Goal: Transaction & Acquisition: Download file/media

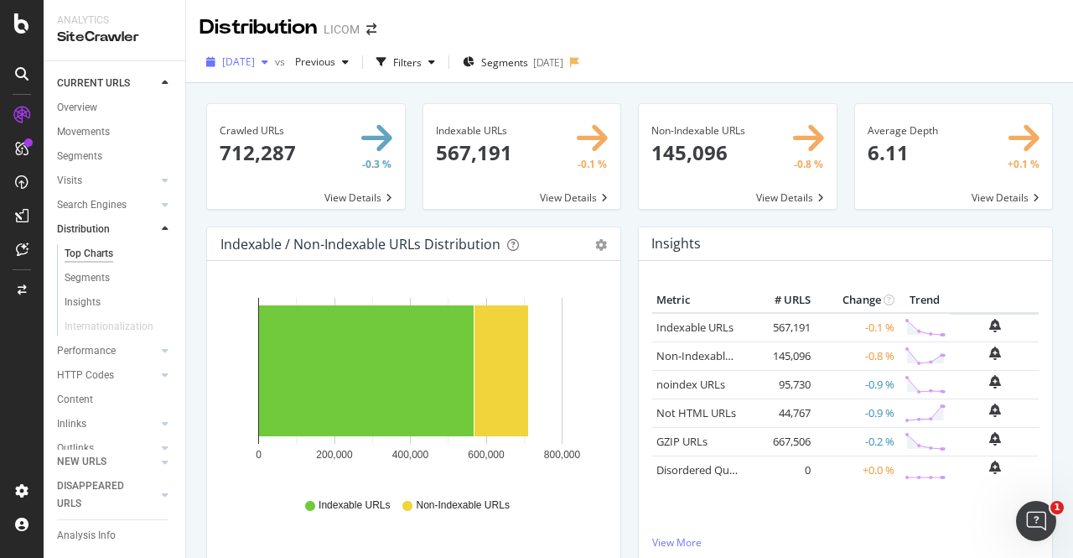
click at [255, 61] on span "[DATE]" at bounding box center [238, 61] width 33 height 14
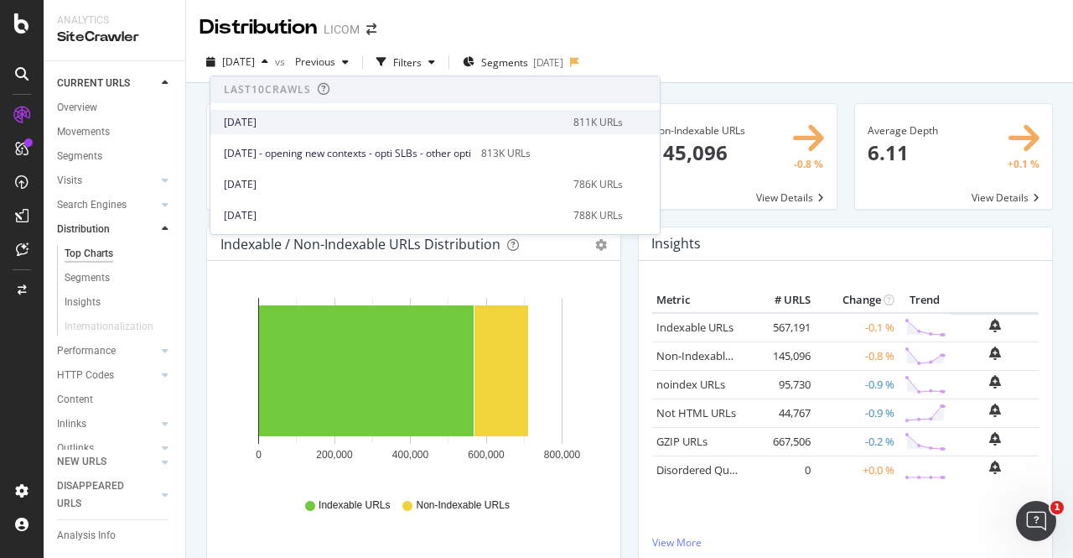
click at [275, 118] on div "[DATE]" at bounding box center [394, 122] width 340 height 15
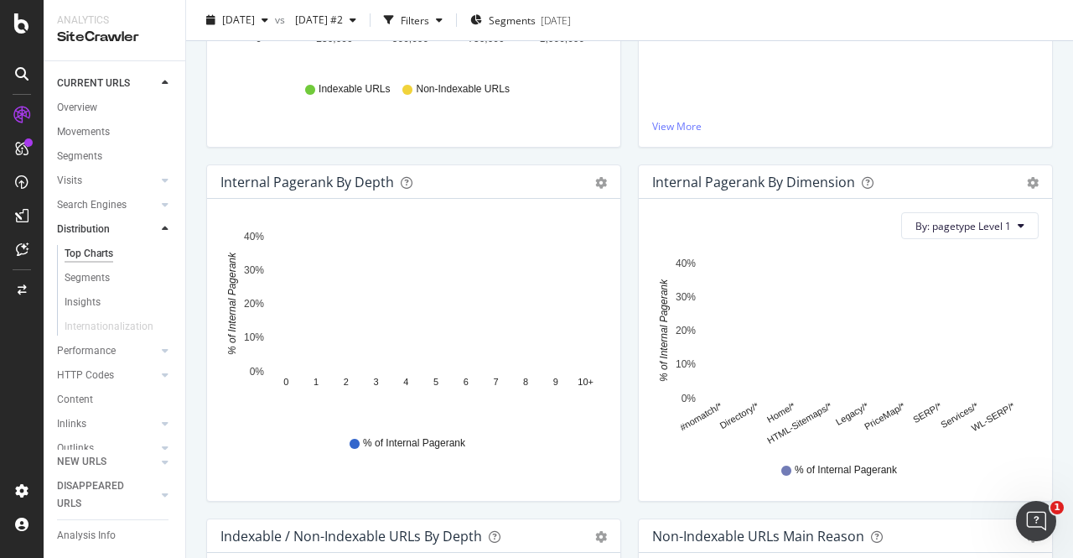
scroll to position [412, 0]
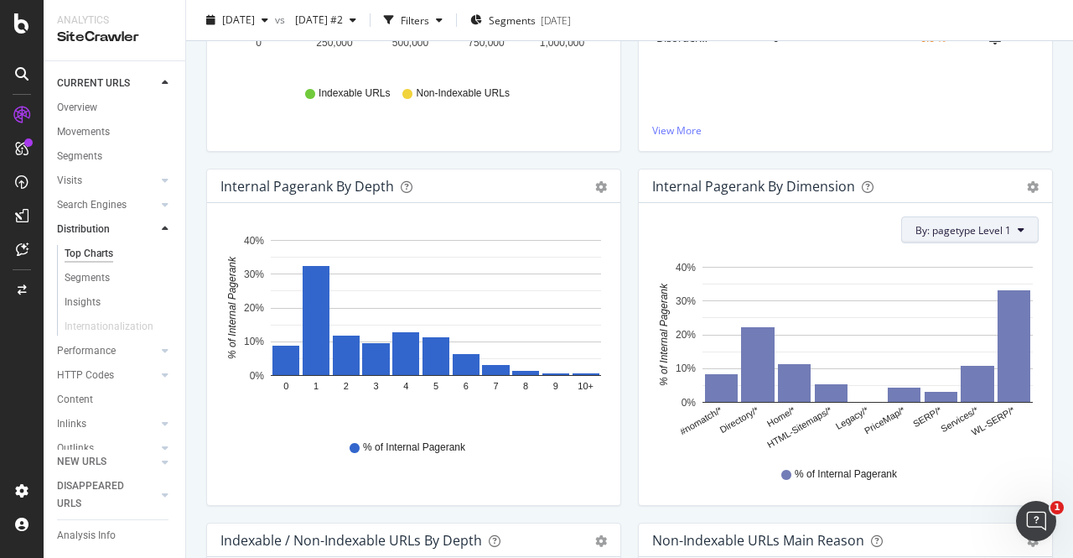
click at [972, 231] on span "By: pagetype Level 1" at bounding box center [963, 230] width 96 height 14
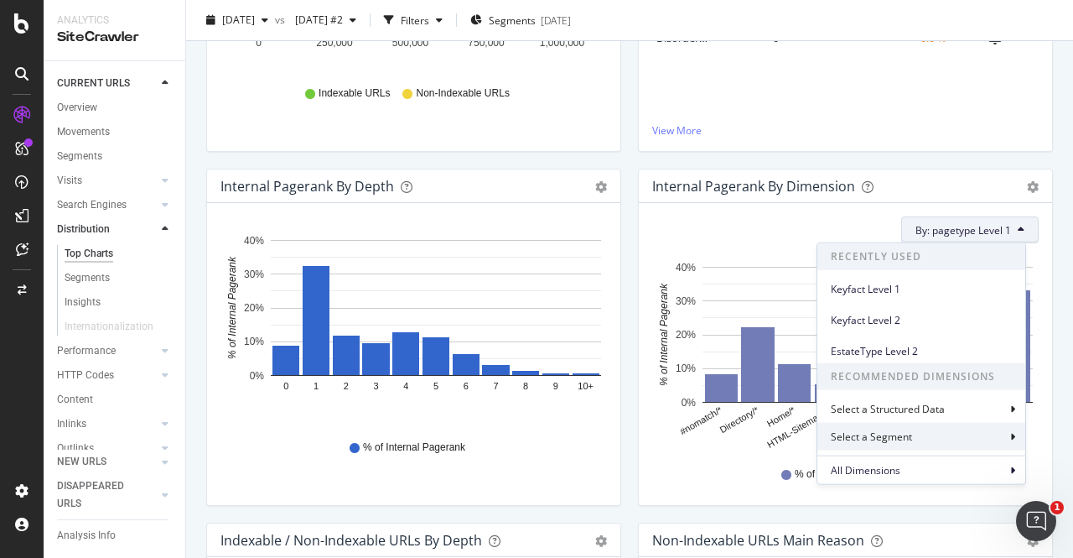
click at [892, 437] on div "Select a Segment" at bounding box center [873, 436] width 85 height 14
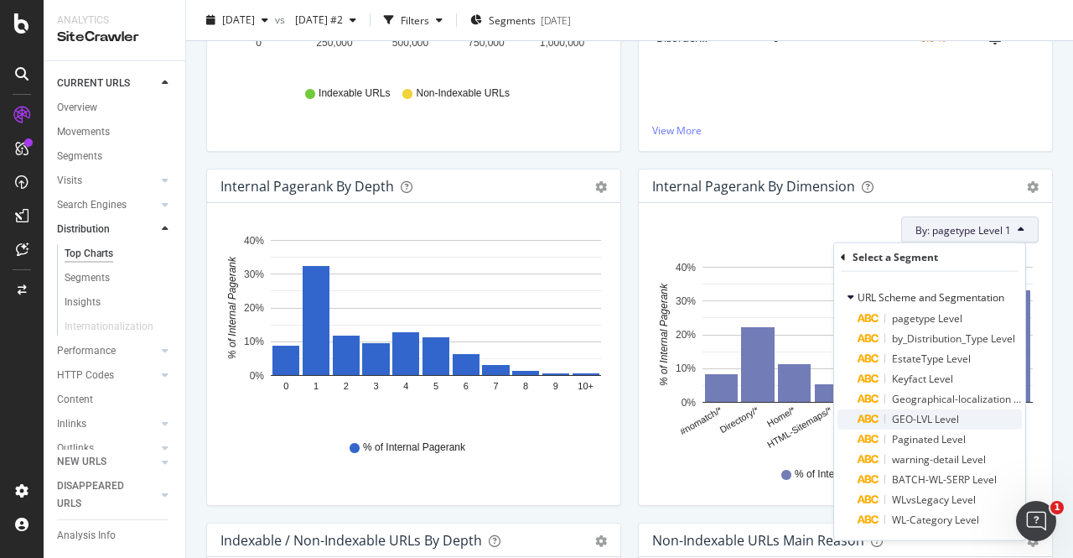
click at [910, 415] on span "GEO-LVL Level" at bounding box center [925, 419] width 67 height 14
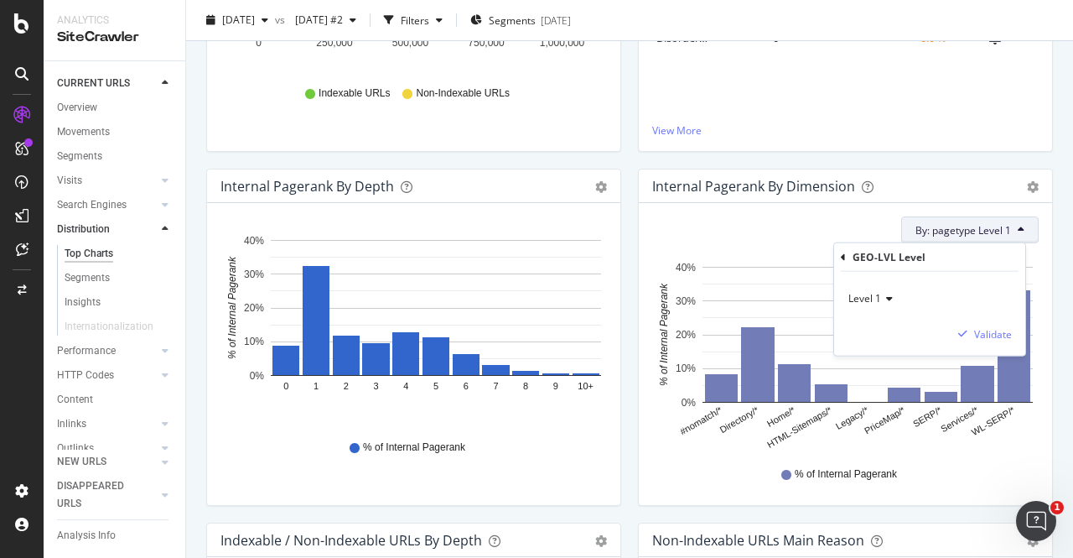
click at [871, 301] on span "Level 1" at bounding box center [864, 298] width 33 height 14
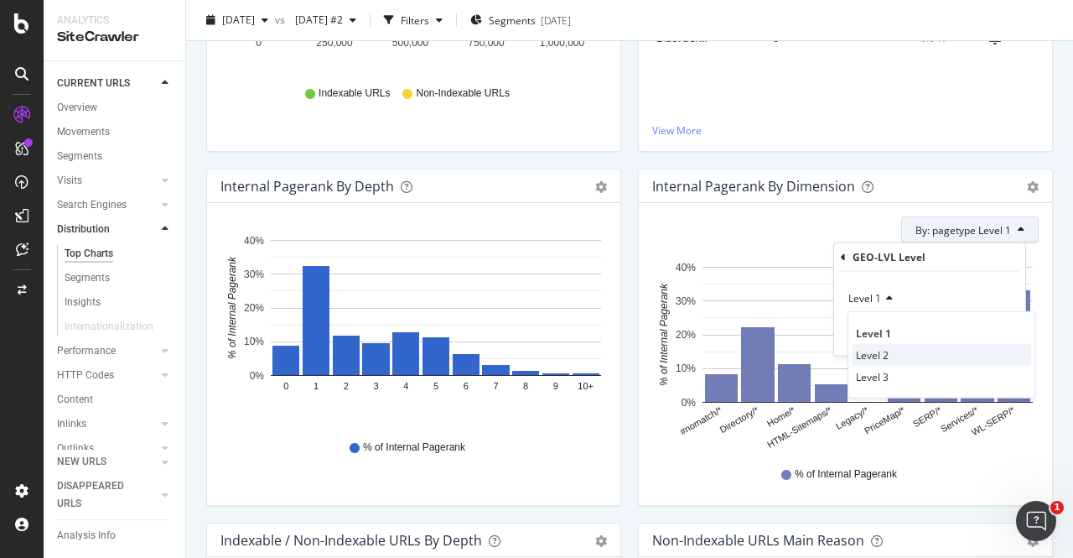
click at [875, 355] on span "Level 2" at bounding box center [872, 354] width 33 height 14
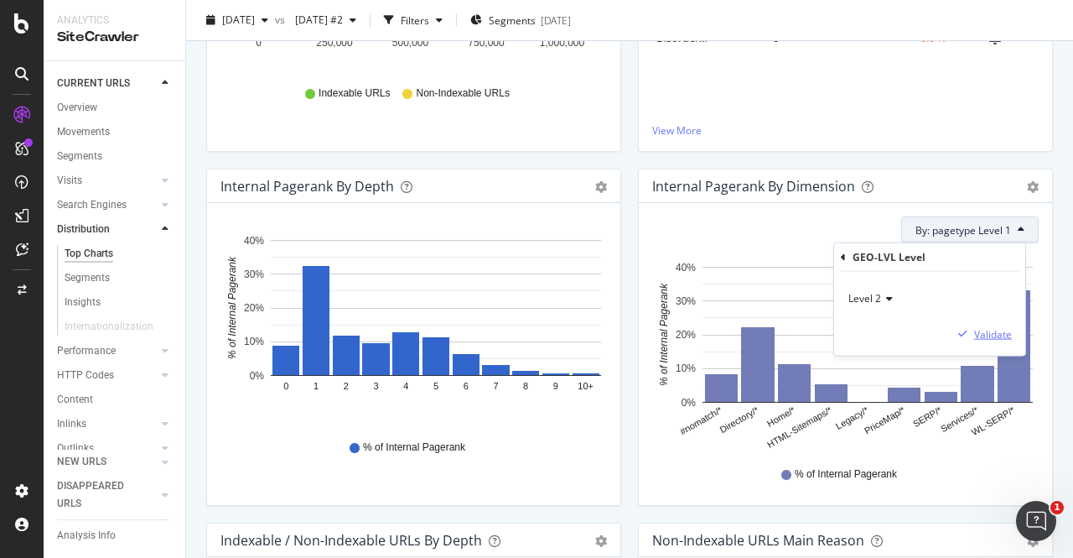
click at [980, 329] on div "Validate" at bounding box center [993, 333] width 38 height 14
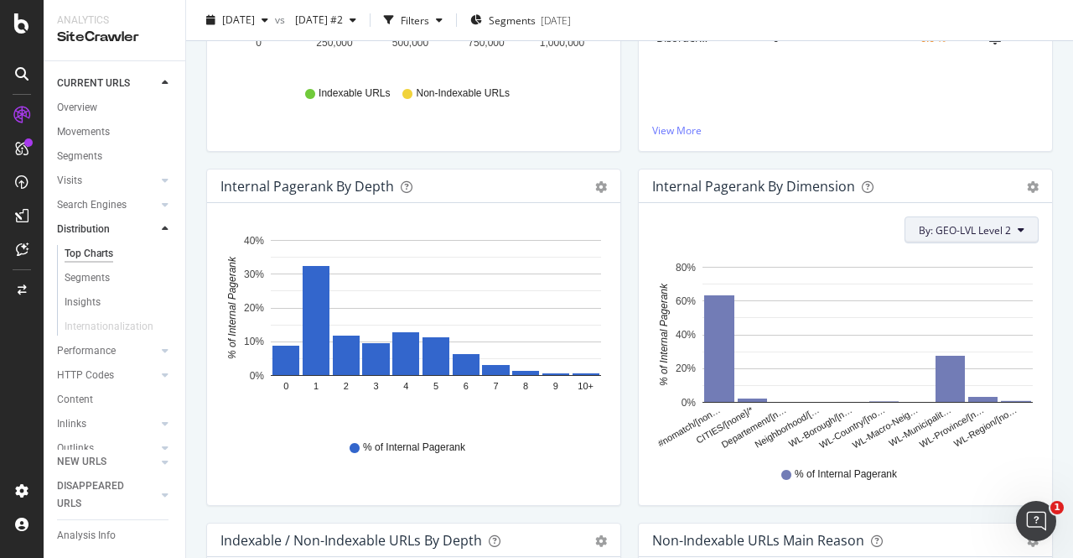
click at [987, 226] on span "By: GEO-LVL Level 2" at bounding box center [965, 230] width 92 height 14
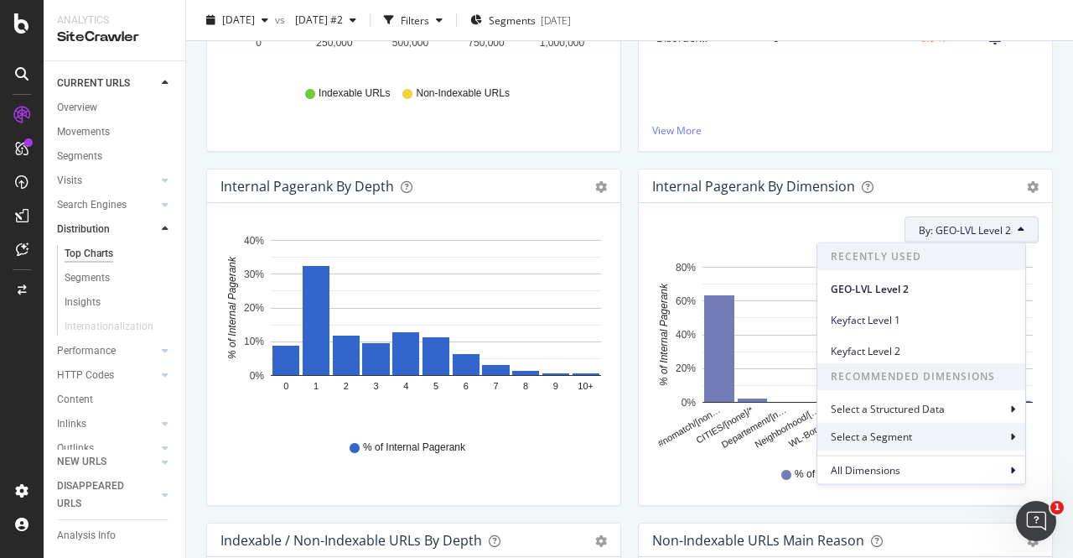
click at [860, 438] on div "Select a Segment" at bounding box center [873, 436] width 85 height 14
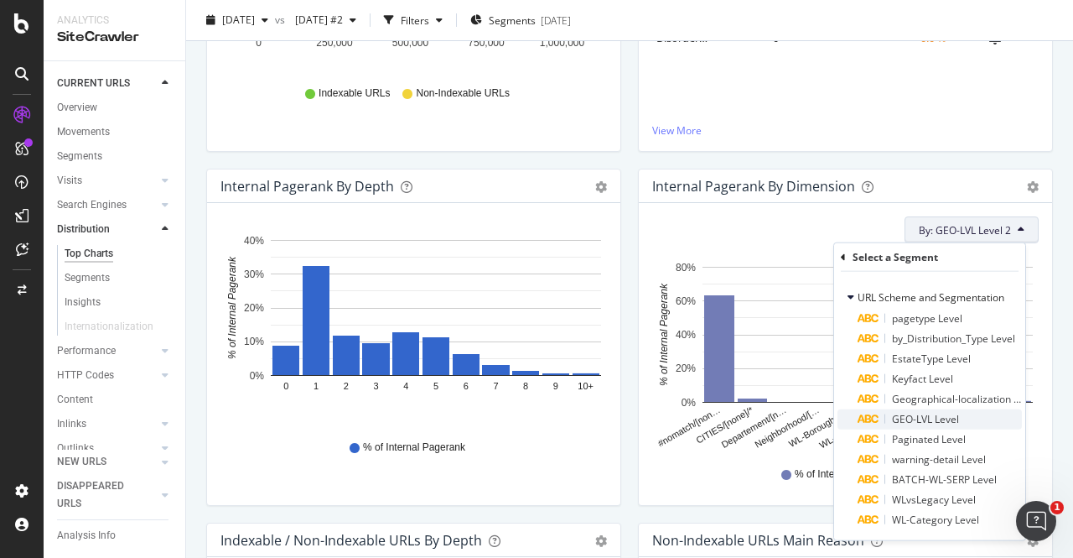
click at [929, 418] on span "GEO-LVL Level" at bounding box center [925, 419] width 67 height 14
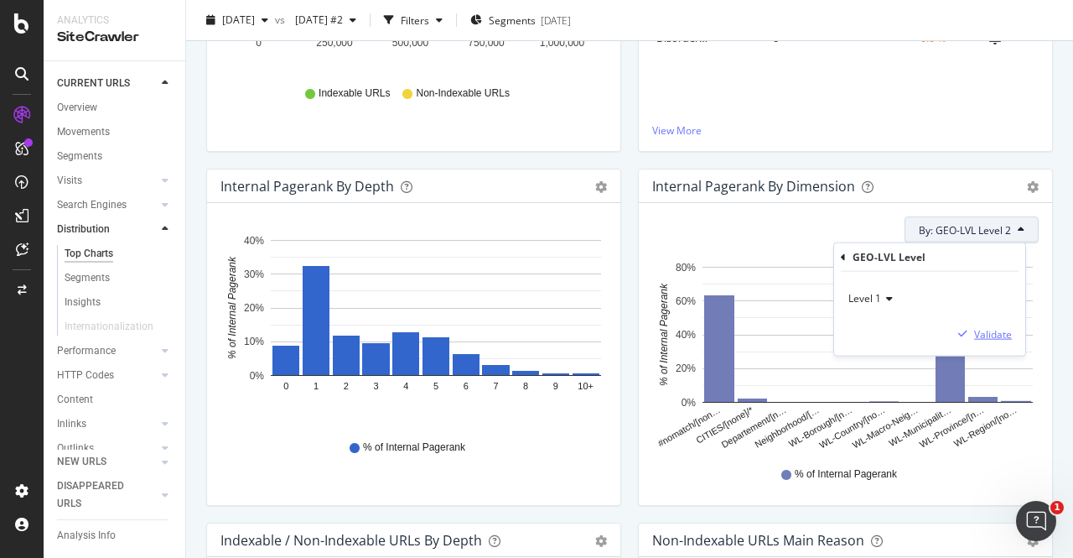
click at [999, 329] on div "Validate" at bounding box center [993, 333] width 38 height 14
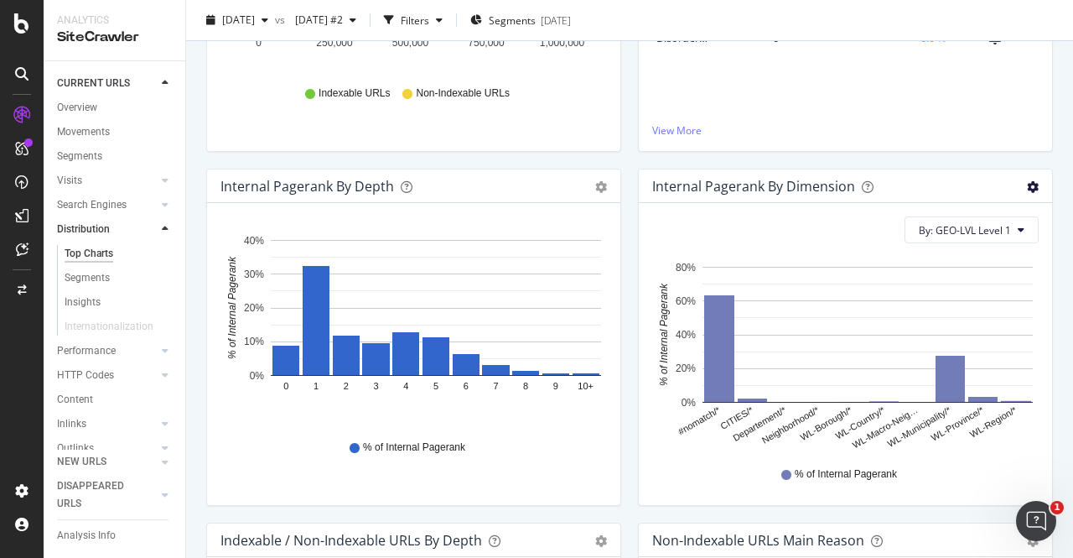
click at [1027, 184] on icon "gear" at bounding box center [1033, 187] width 12 height 12
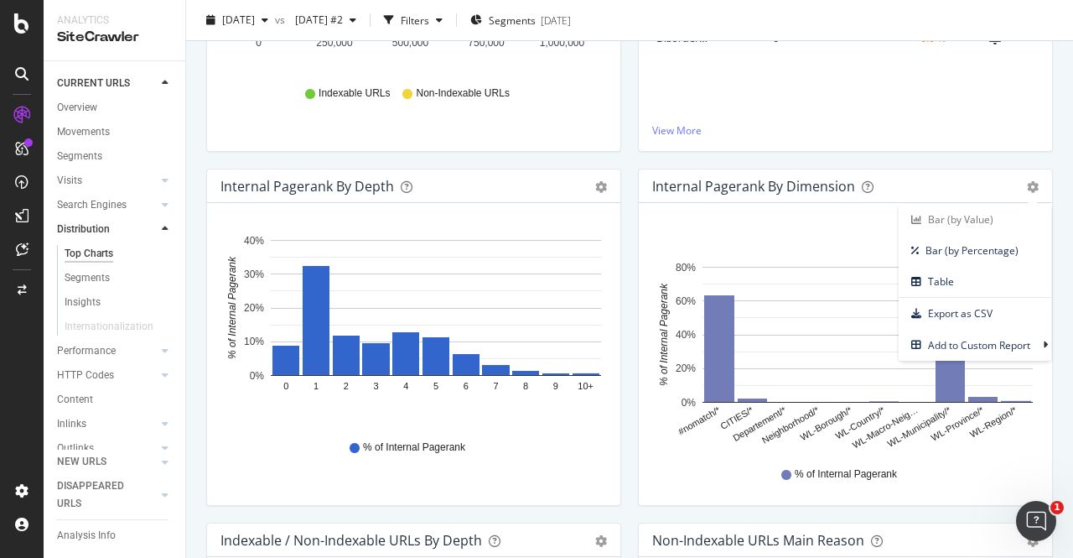
click at [671, 476] on div "% of Internal Pagerank" at bounding box center [846, 474] width 370 height 38
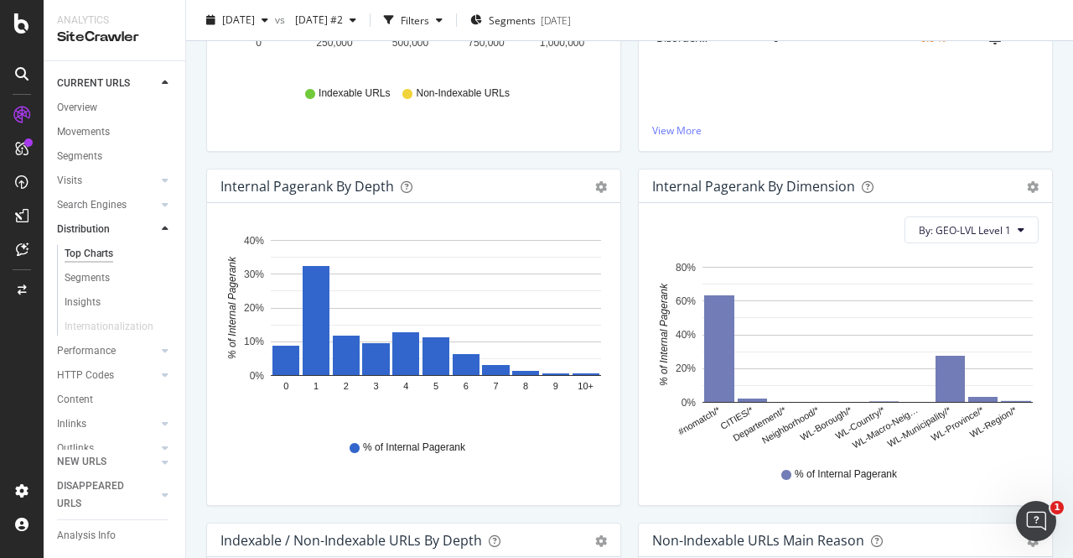
scroll to position [0, 0]
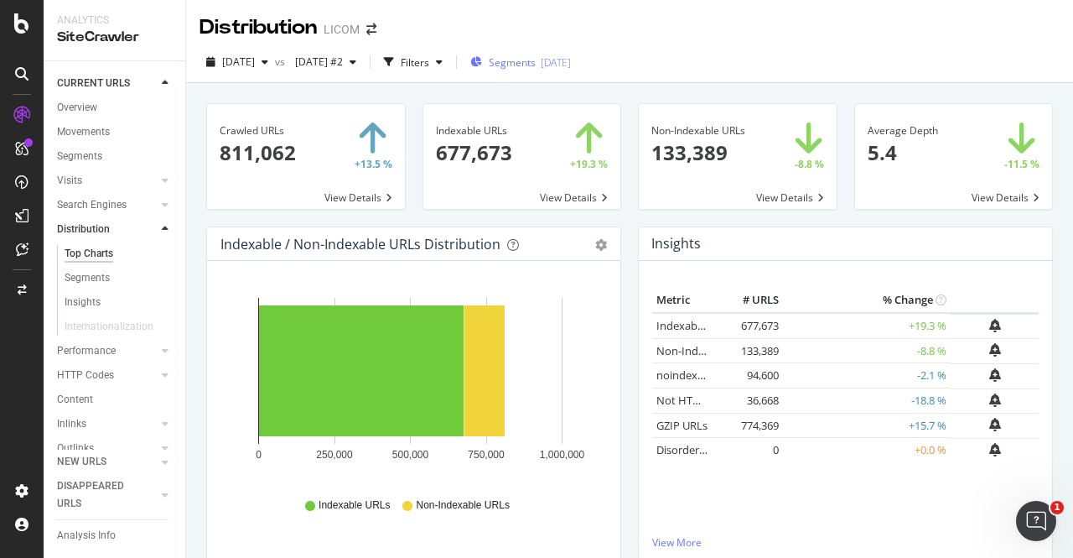
click at [536, 58] on span "Segments" at bounding box center [512, 62] width 47 height 14
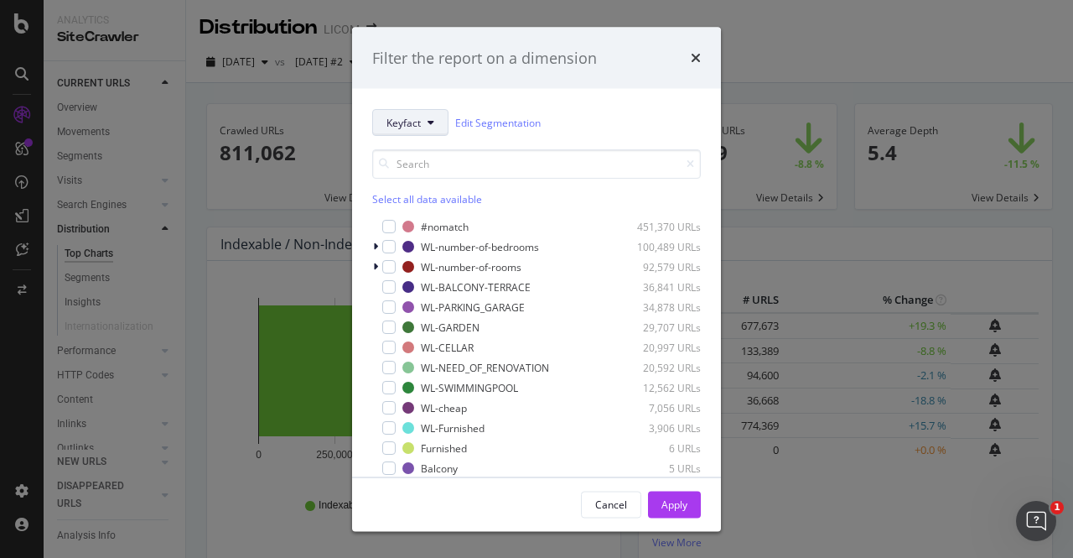
click at [392, 116] on span "Keyfact" at bounding box center [403, 122] width 34 height 14
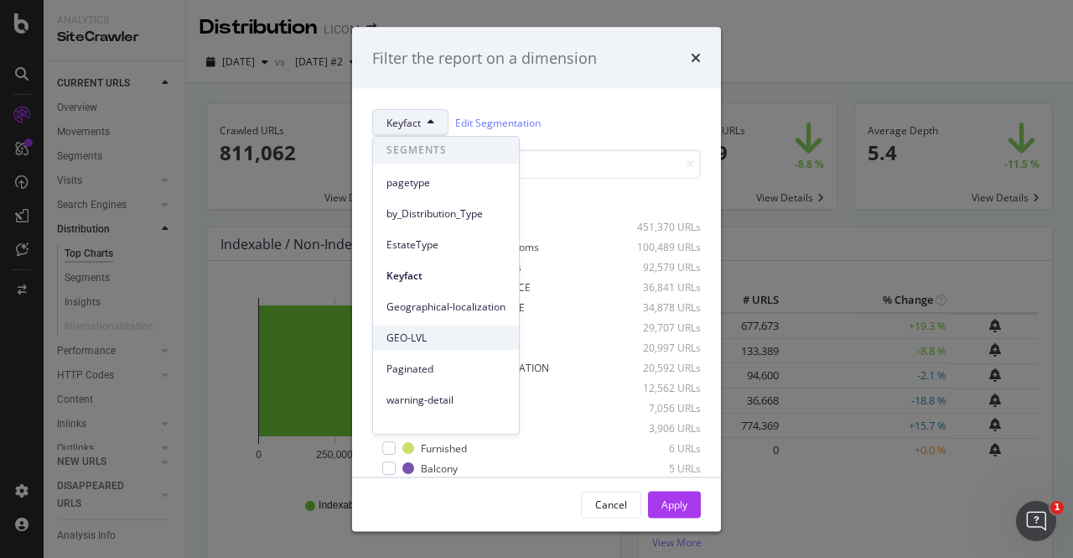
click at [402, 341] on span "GEO-LVL" at bounding box center [445, 337] width 119 height 15
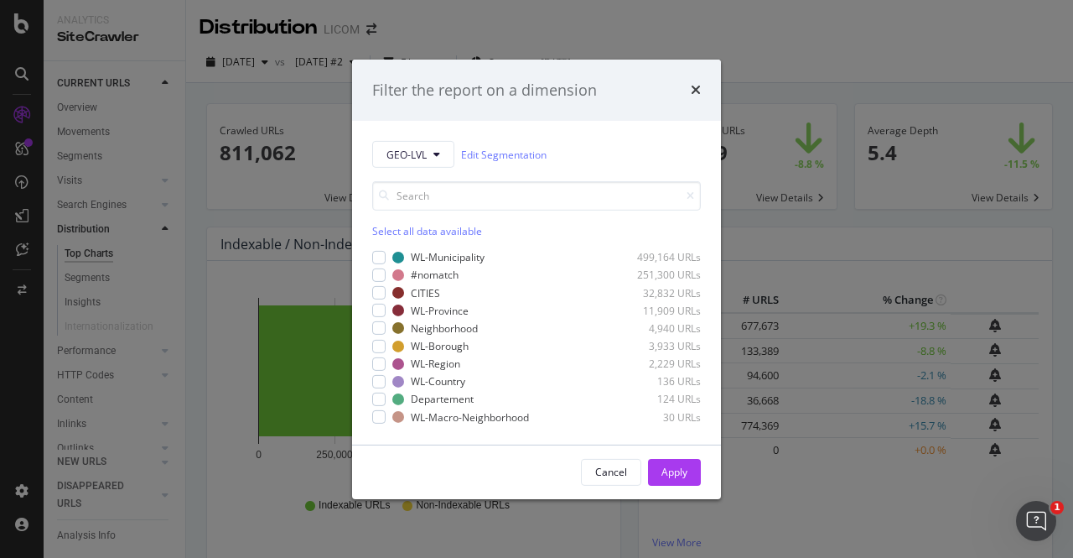
click at [414, 233] on div "Select all data available" at bounding box center [536, 231] width 329 height 14
click at [380, 274] on icon "modal" at bounding box center [380, 275] width 8 height 8
click at [674, 472] on div "Apply" at bounding box center [674, 471] width 26 height 14
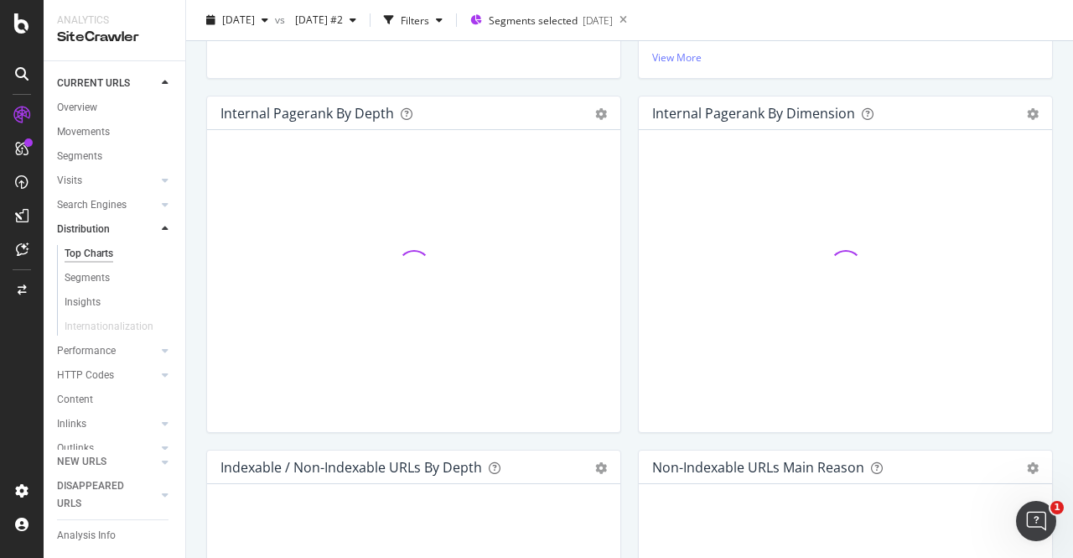
scroll to position [486, 0]
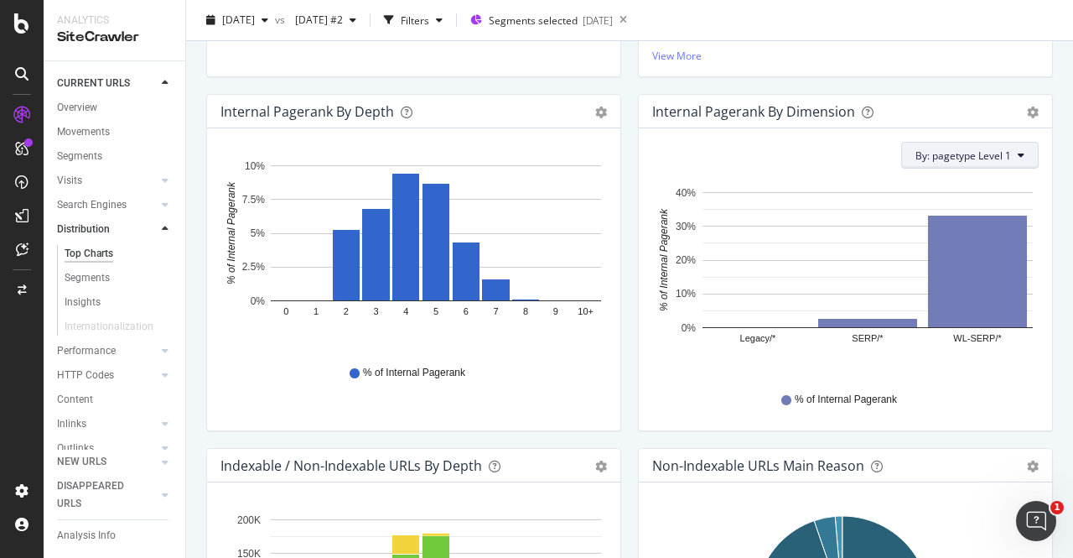
click at [978, 160] on span "By: pagetype Level 1" at bounding box center [963, 155] width 96 height 14
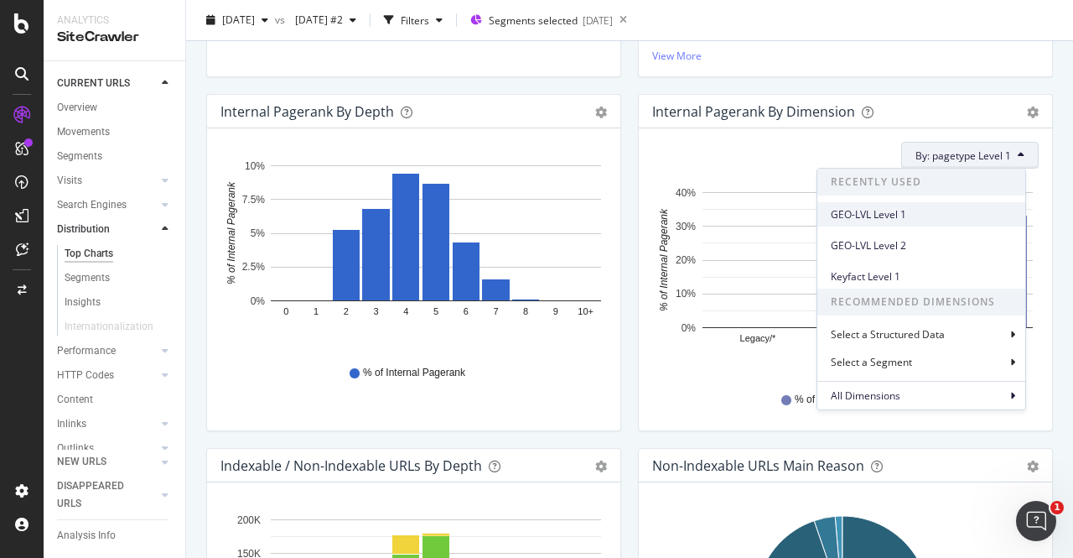
click at [866, 215] on span "GEO-LVL Level 1" at bounding box center [921, 214] width 181 height 15
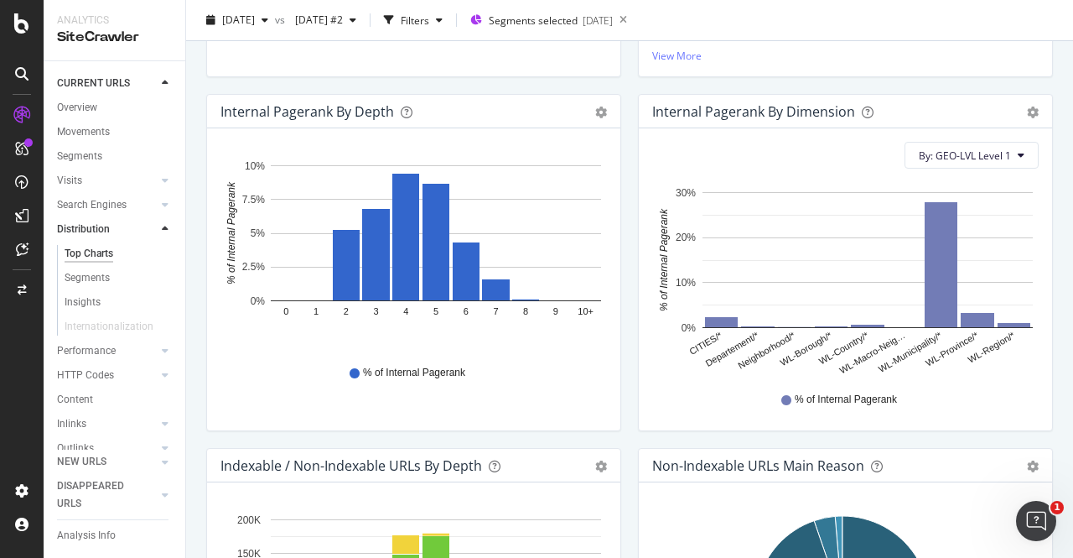
click at [664, 385] on div "% of Internal Pagerank" at bounding box center [846, 400] width 370 height 38
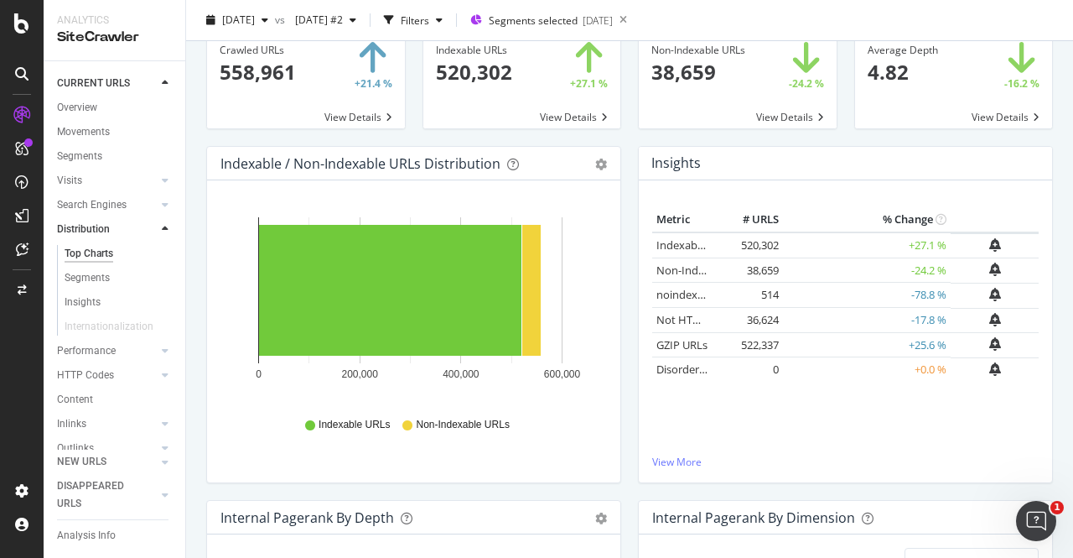
scroll to position [0, 0]
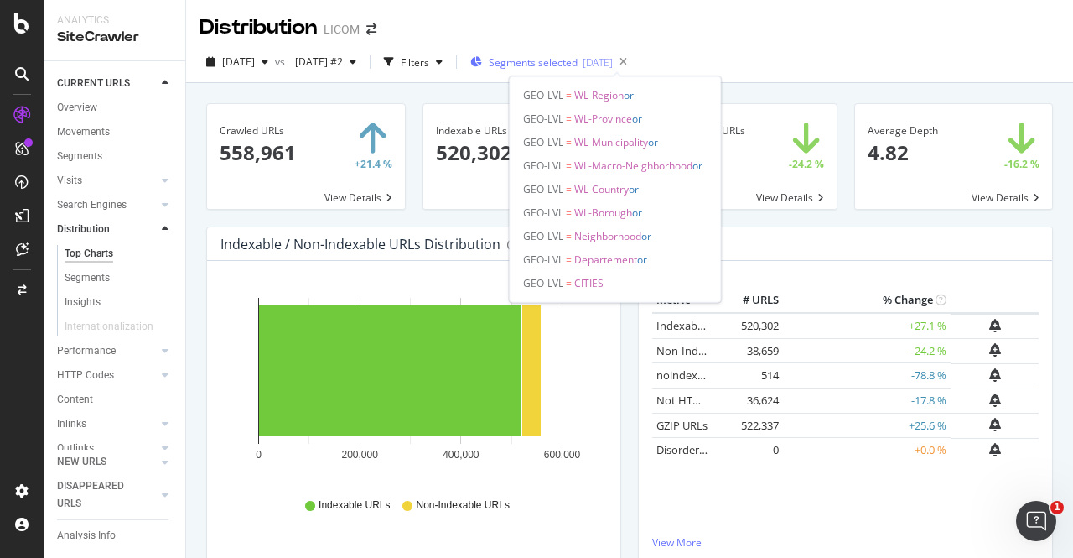
click at [578, 57] on span "Segments selected" at bounding box center [533, 62] width 89 height 14
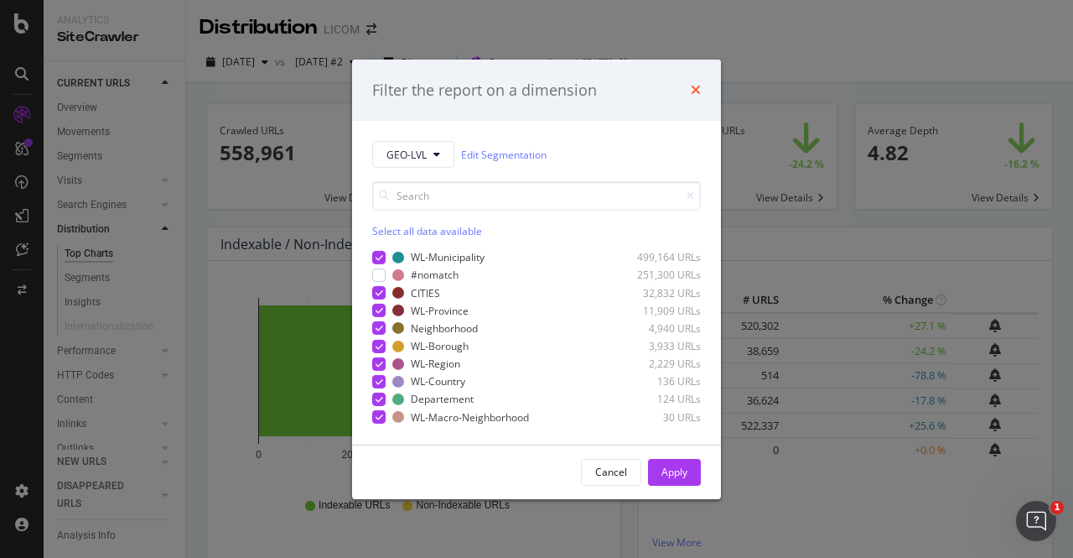
click at [694, 91] on icon "times" at bounding box center [696, 89] width 10 height 13
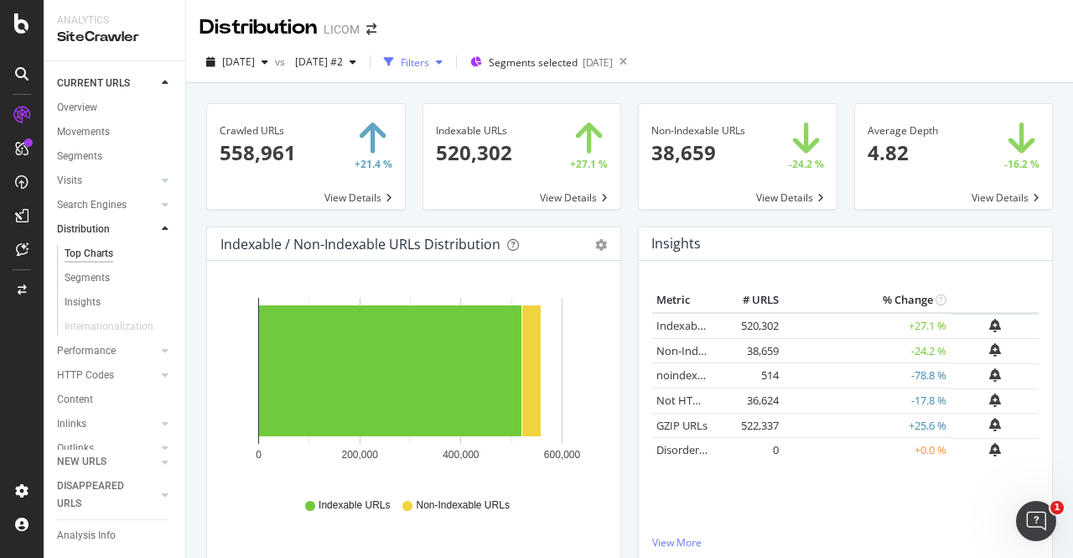
click at [429, 63] on div "Filters" at bounding box center [415, 62] width 29 height 14
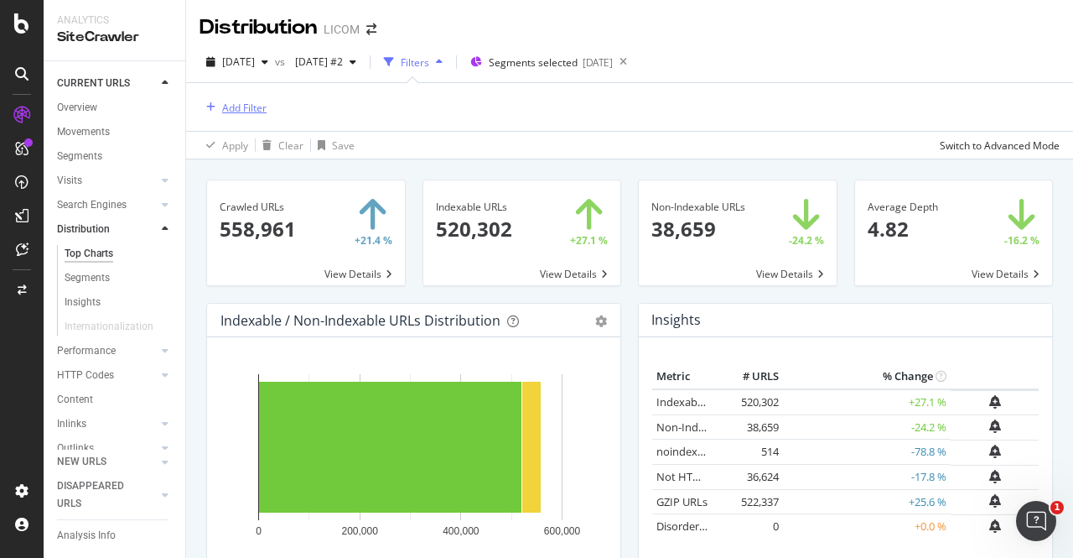
click at [230, 107] on div "Add Filter" at bounding box center [244, 108] width 44 height 14
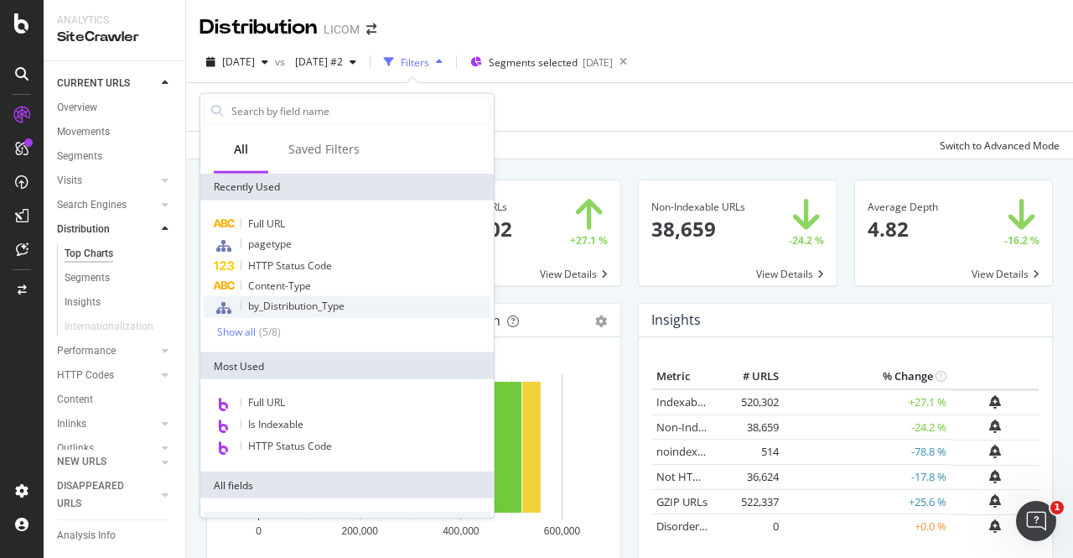
click at [309, 303] on span "by_Distribution_Type" at bounding box center [296, 305] width 96 height 14
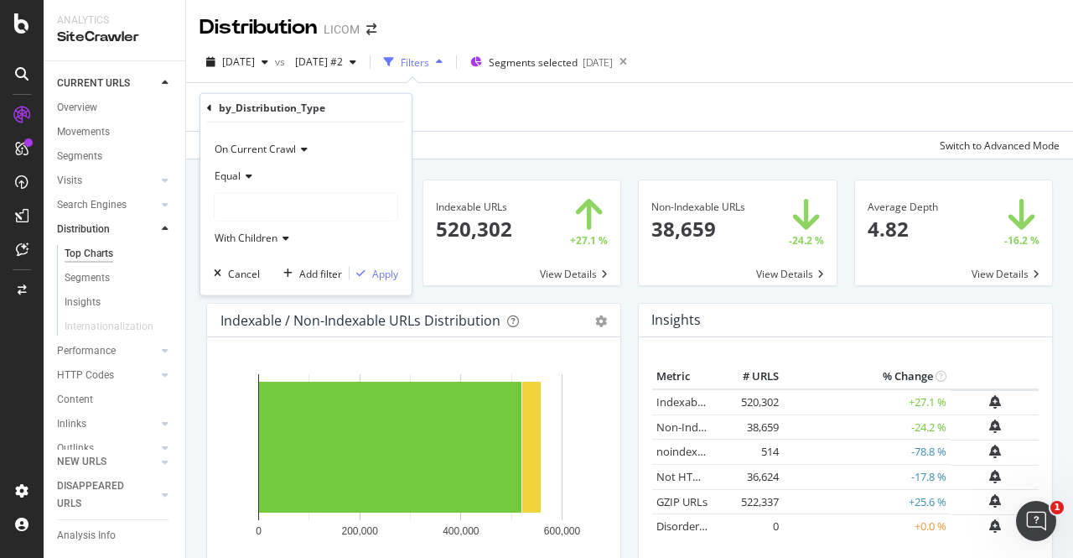
click at [243, 205] on div at bounding box center [306, 207] width 183 height 27
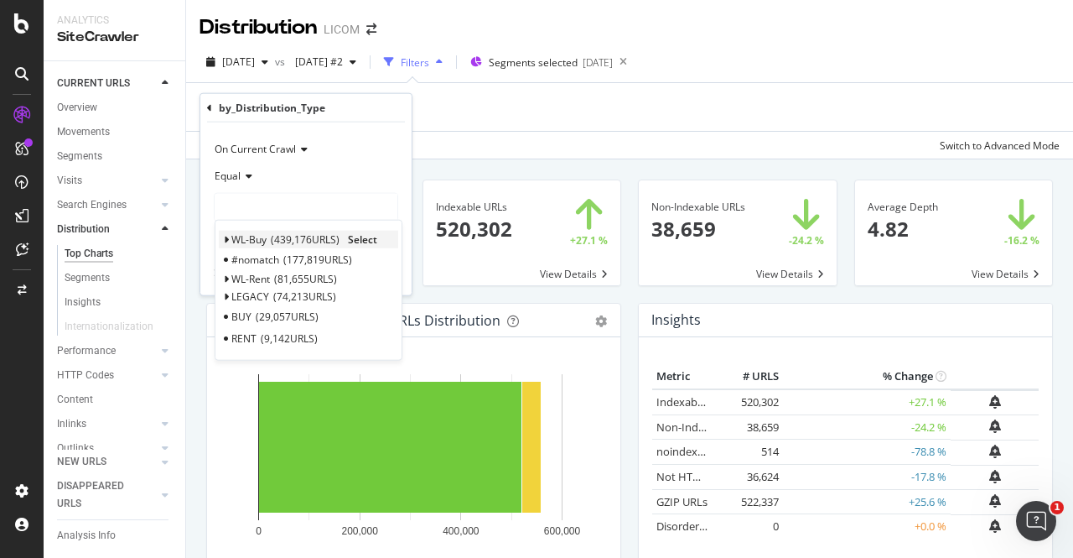
click at [248, 236] on span "WL-Buy" at bounding box center [248, 239] width 35 height 14
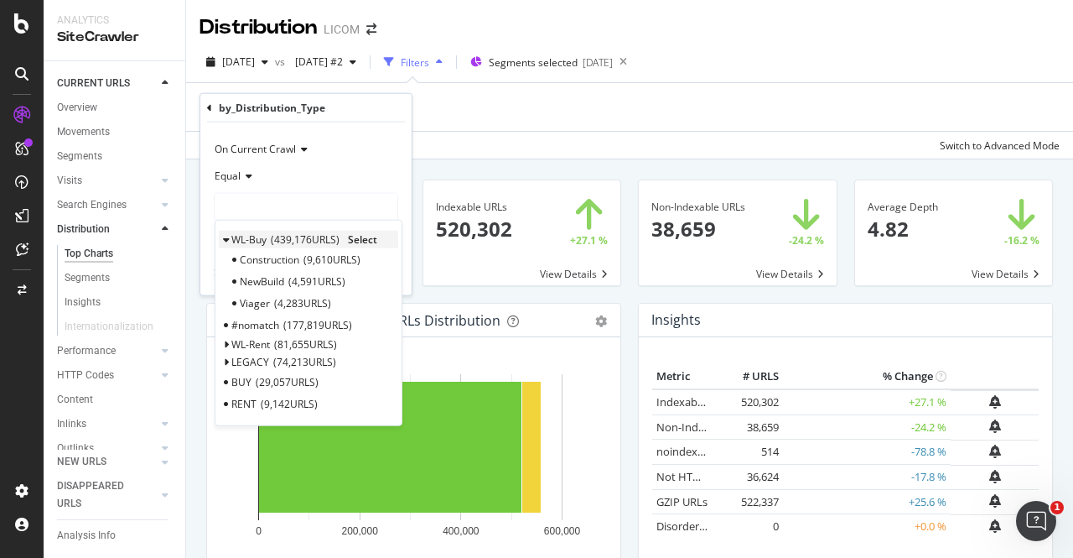
click at [355, 235] on span "Select" at bounding box center [362, 239] width 29 height 14
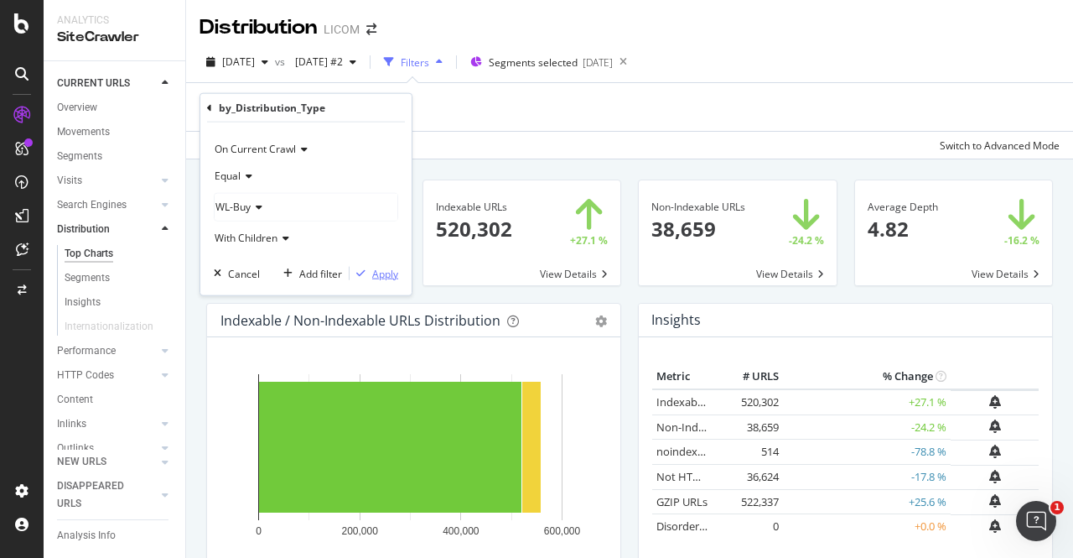
click at [378, 272] on div "Apply" at bounding box center [385, 273] width 26 height 14
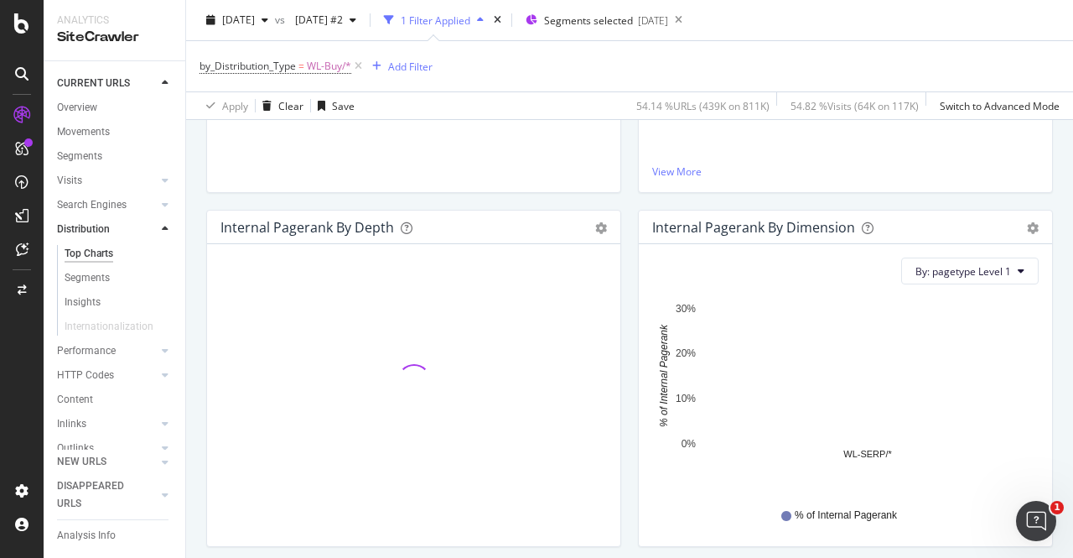
scroll to position [450, 0]
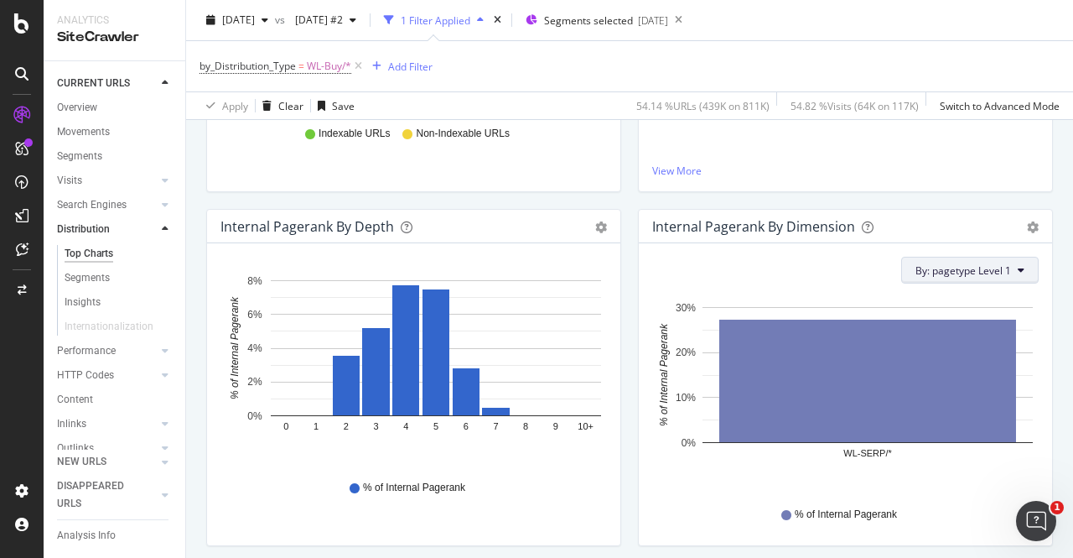
click at [958, 271] on span "By: pagetype Level 1" at bounding box center [963, 270] width 96 height 14
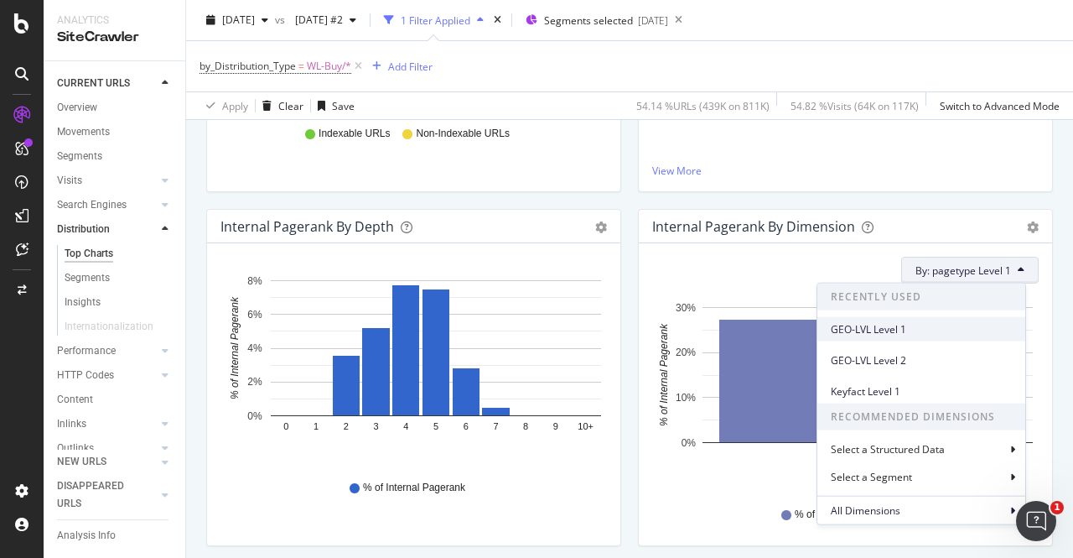
click at [883, 321] on span "GEO-LVL Level 1" at bounding box center [921, 328] width 181 height 15
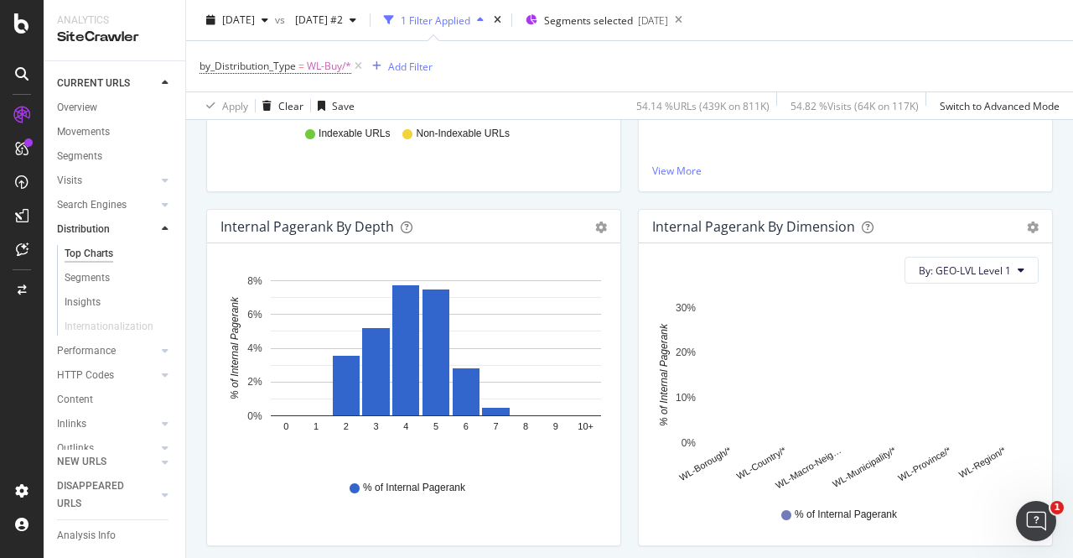
click at [672, 510] on div "% of Internal Pagerank" at bounding box center [846, 514] width 370 height 38
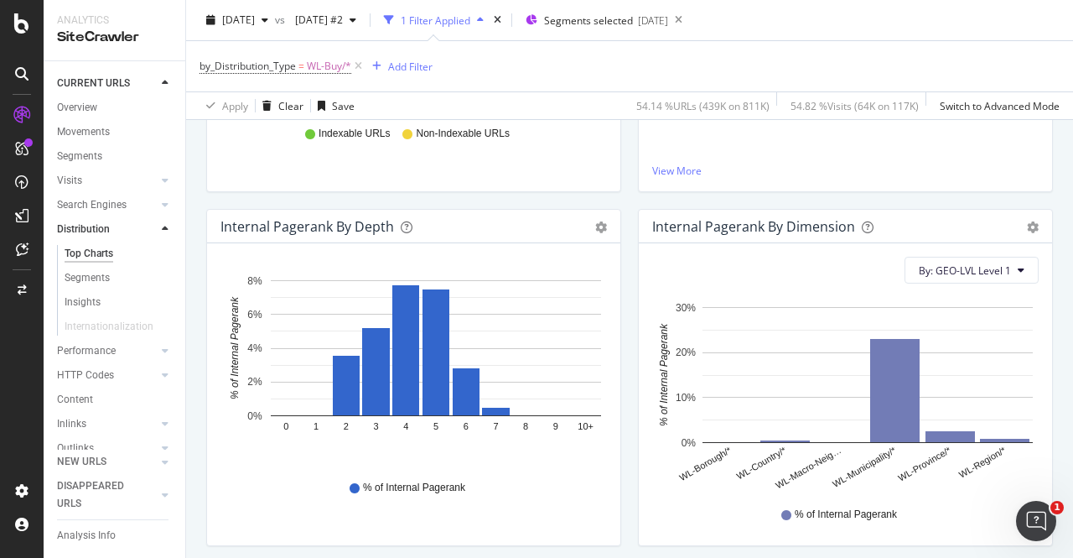
scroll to position [457, 0]
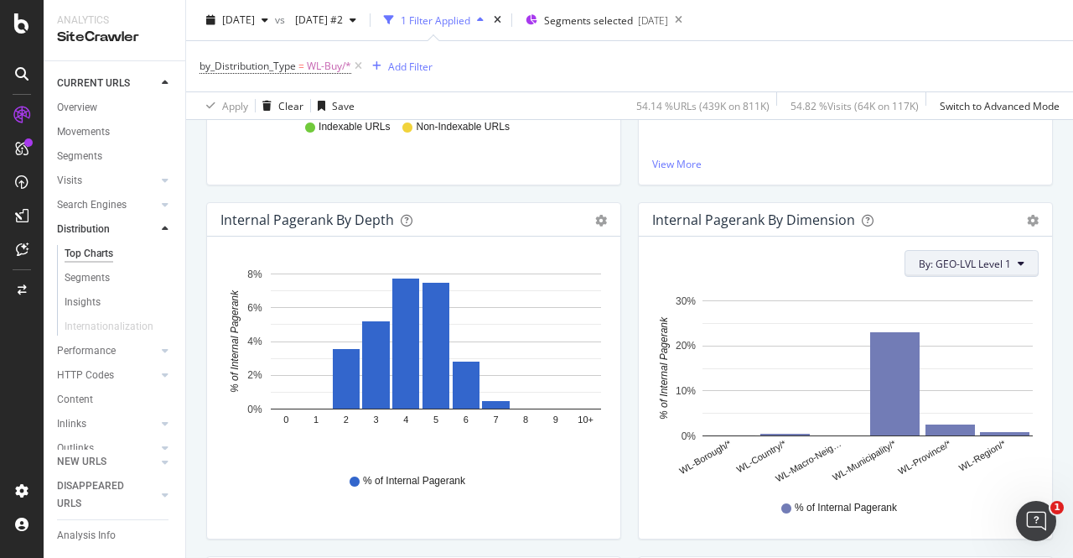
click at [947, 264] on span "By: GEO-LVL Level 1" at bounding box center [965, 264] width 92 height 14
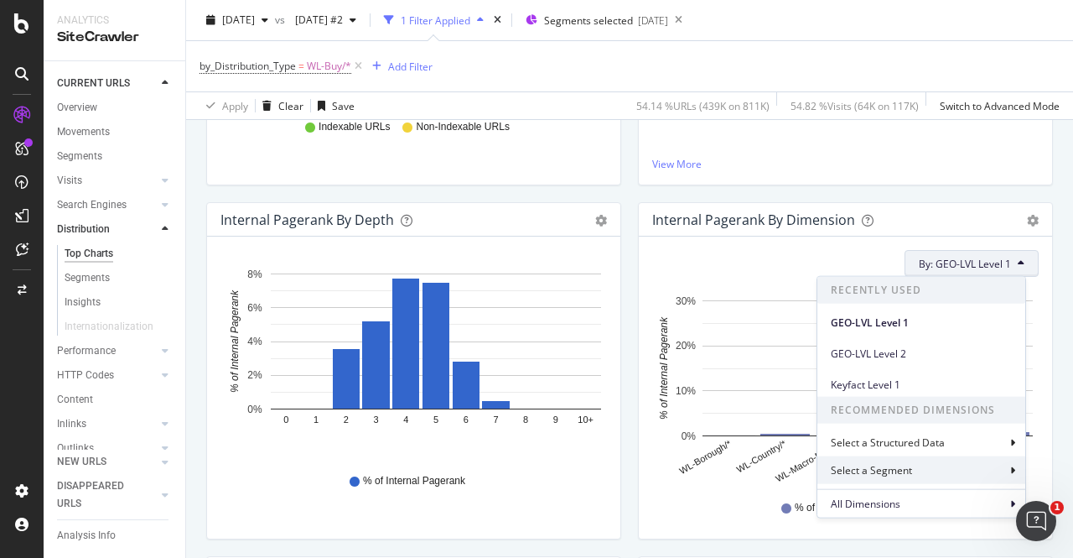
click at [898, 466] on div "Select a Segment" at bounding box center [873, 470] width 85 height 14
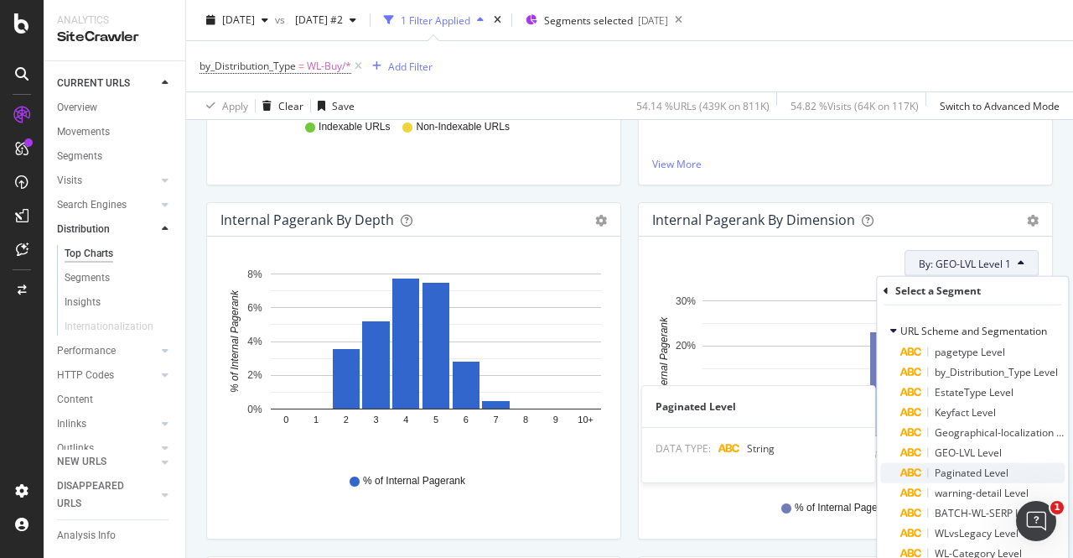
scroll to position [3, 0]
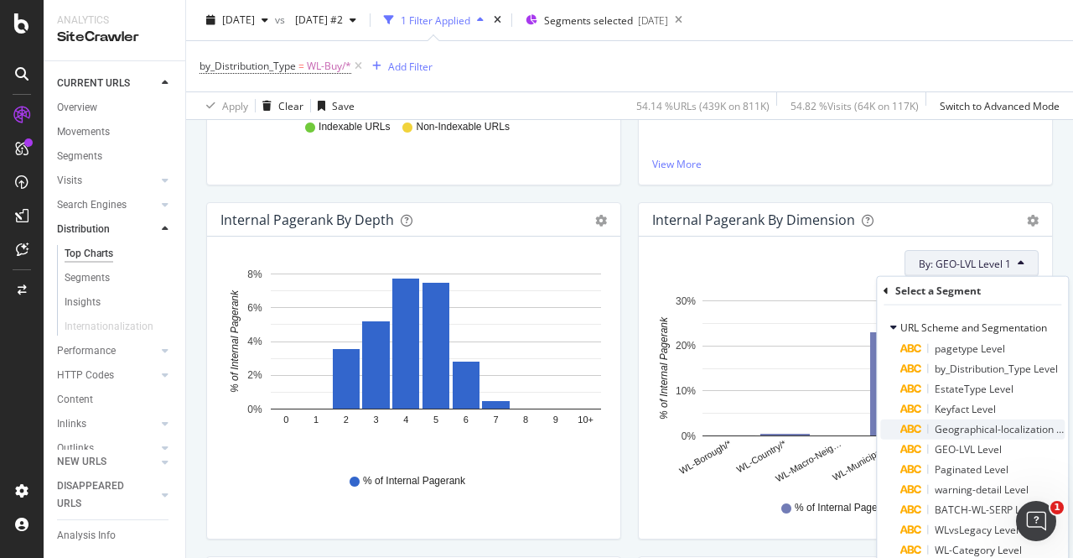
click at [975, 426] on span "Geographical-localization Level" at bounding box center [1008, 429] width 146 height 14
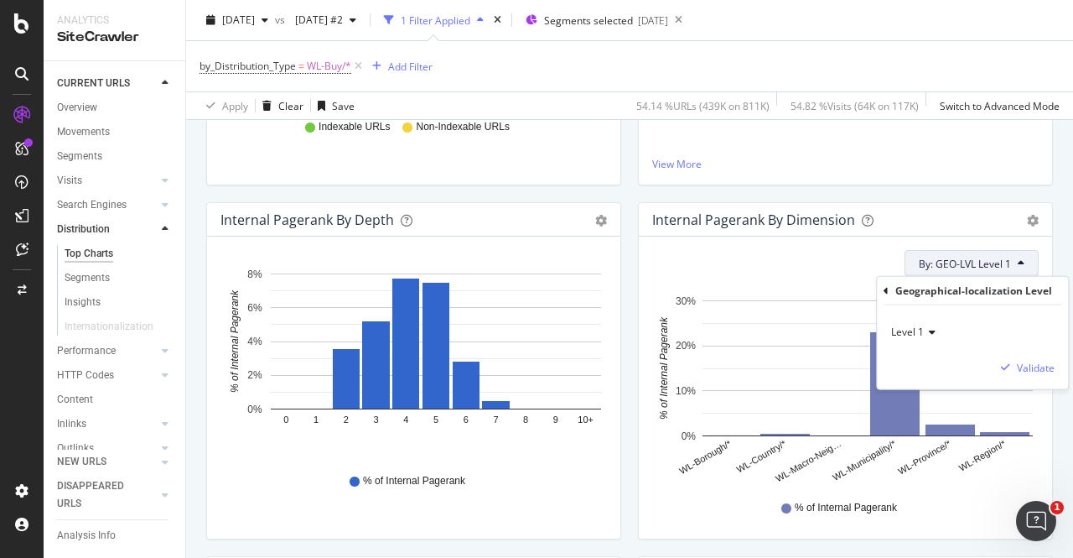
click at [908, 329] on span "Level 1" at bounding box center [907, 331] width 33 height 14
click at [931, 392] on div "Level 2" at bounding box center [984, 388] width 179 height 22
click at [1038, 356] on div "Level 2 Validate" at bounding box center [972, 347] width 191 height 84
click at [1041, 364] on div "Validate" at bounding box center [1036, 367] width 38 height 14
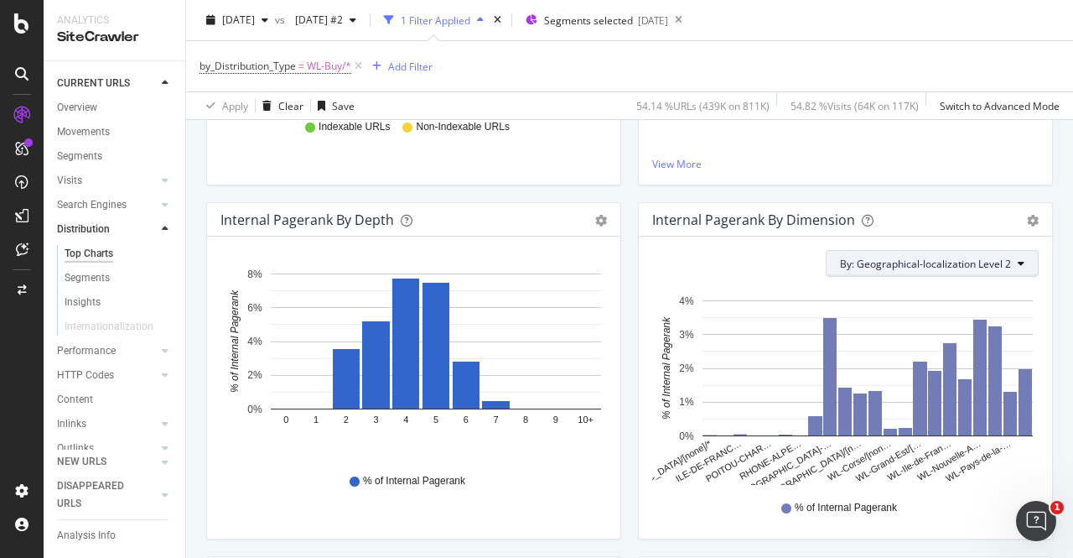
click at [965, 262] on span "By: Geographical-localization Level 2" at bounding box center [925, 264] width 171 height 14
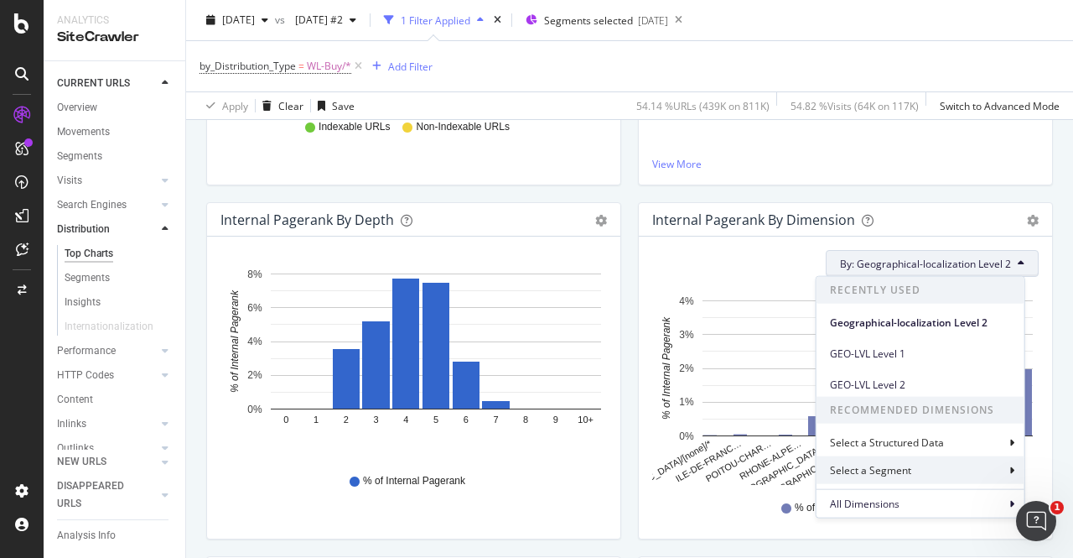
click at [917, 471] on div "Select a Segment" at bounding box center [921, 470] width 208 height 28
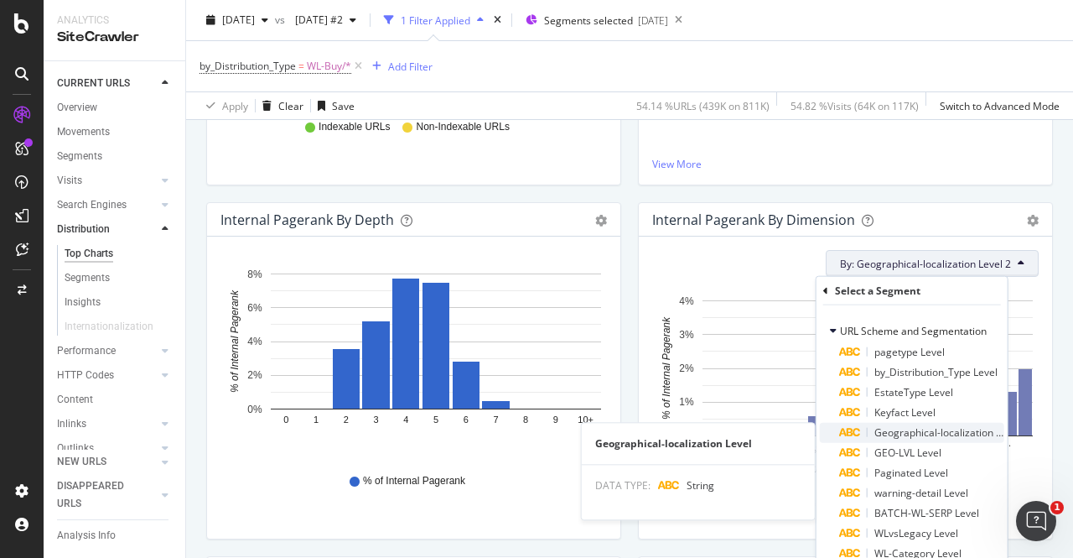
click at [909, 439] on div "Geographical-localization Level" at bounding box center [922, 433] width 164 height 20
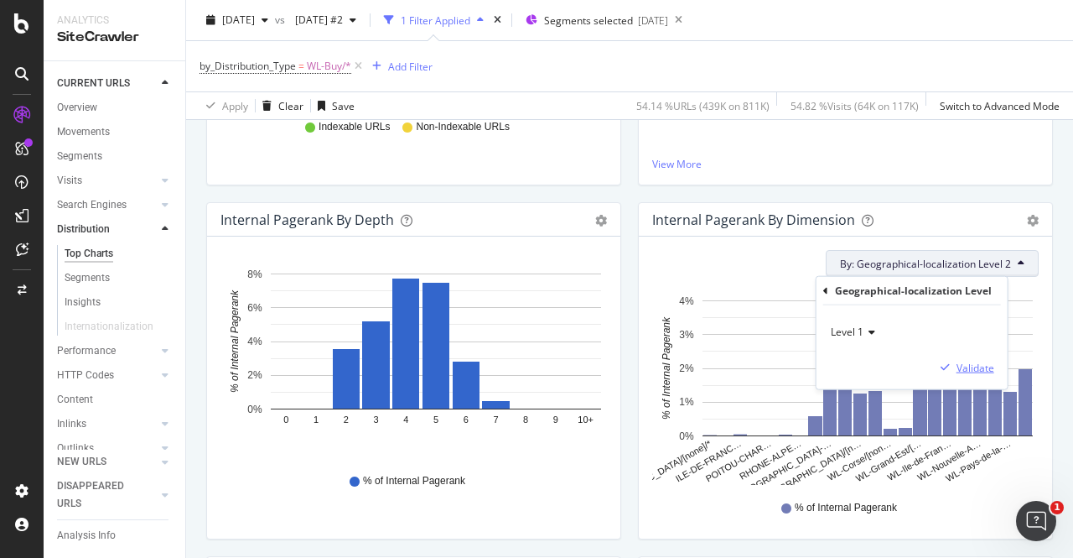
click at [967, 365] on div "Validate" at bounding box center [976, 367] width 38 height 14
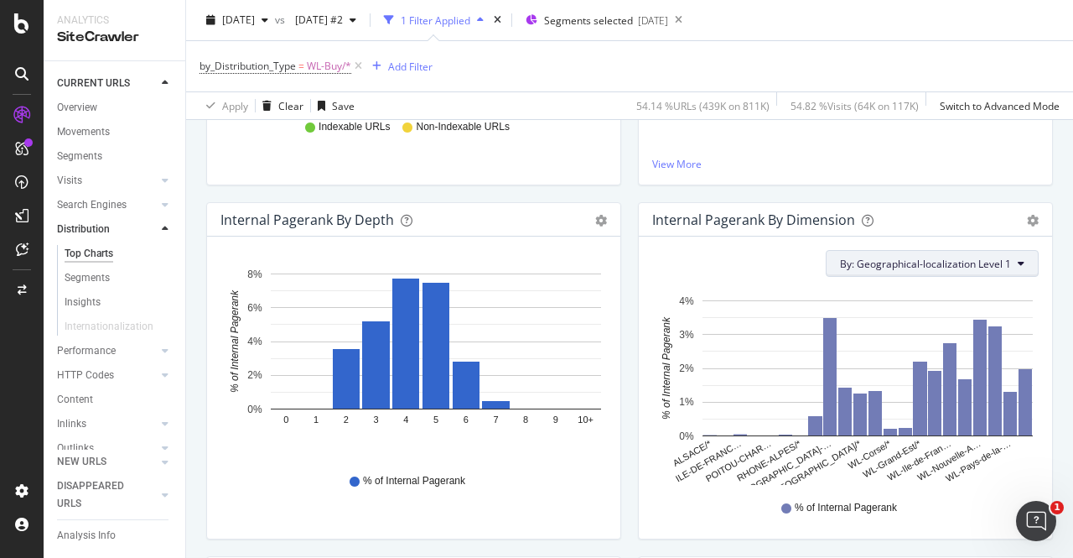
click at [1006, 251] on button "By: Geographical-localization Level 1" at bounding box center [932, 263] width 213 height 27
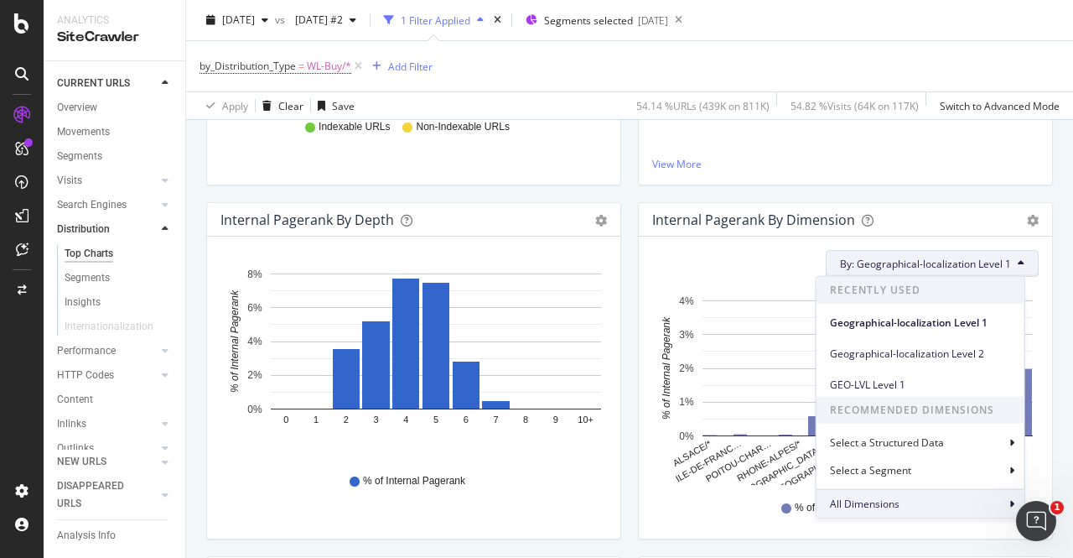
click at [887, 504] on span "All Dimensions" at bounding box center [865, 503] width 70 height 14
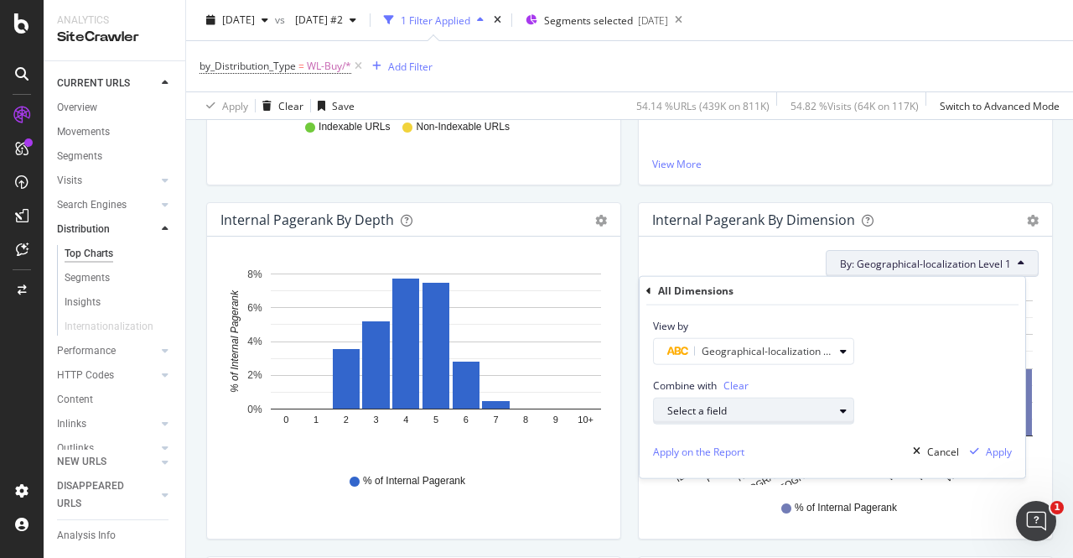
click at [833, 413] on div "Select a field" at bounding box center [750, 411] width 166 height 10
click at [981, 362] on div "View by Geographical-localization Level 1" at bounding box center [833, 335] width 386 height 60
click at [931, 449] on div "Cancel" at bounding box center [943, 451] width 32 height 14
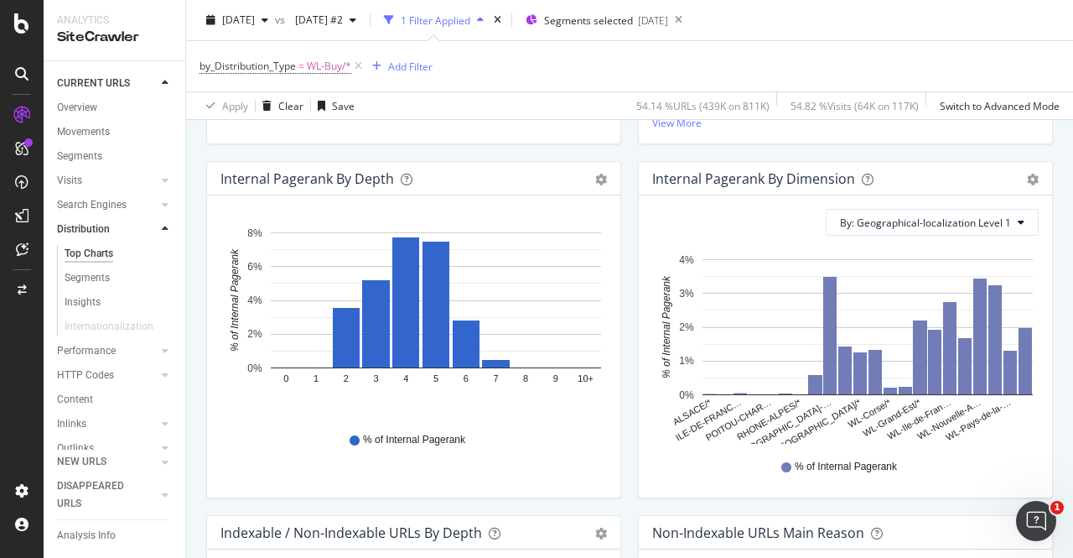
scroll to position [500, 0]
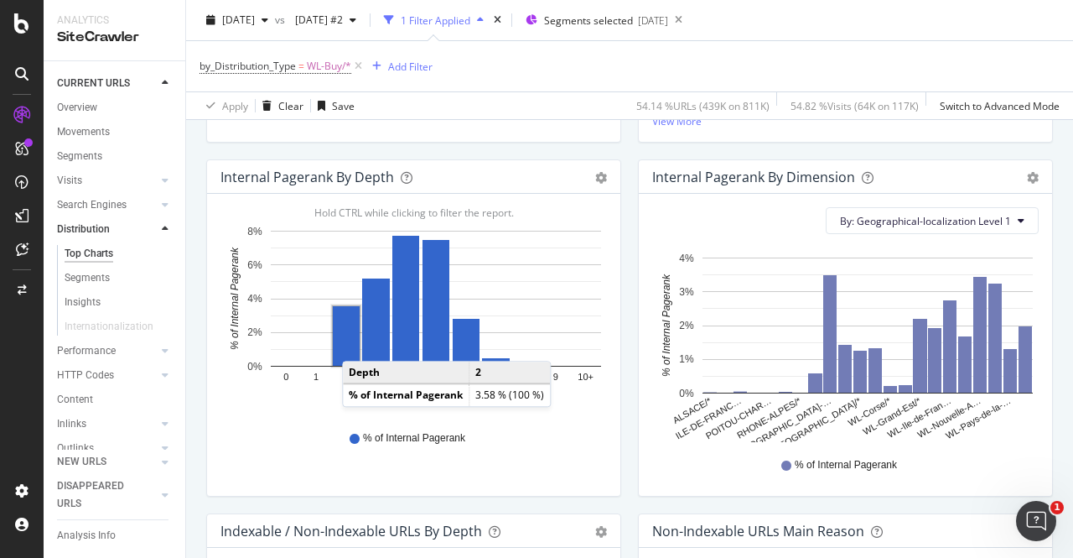
click at [622, 405] on div "Internal Pagerank by Depth Bar (by Value) Bar (by Percentage) Table Export as C…" at bounding box center [414, 336] width 432 height 354
click at [723, 447] on div "% of Internal Pagerank" at bounding box center [846, 465] width 370 height 38
drag, startPoint x: 945, startPoint y: 498, endPoint x: 989, endPoint y: 437, distance: 75.6
click at [989, 437] on div "Internal Pagerank By Dimension Bar (by Value) Bar (by Percentage) Table Export …" at bounding box center [846, 336] width 432 height 354
click at [887, 480] on div "% of Internal Pagerank" at bounding box center [846, 465] width 370 height 38
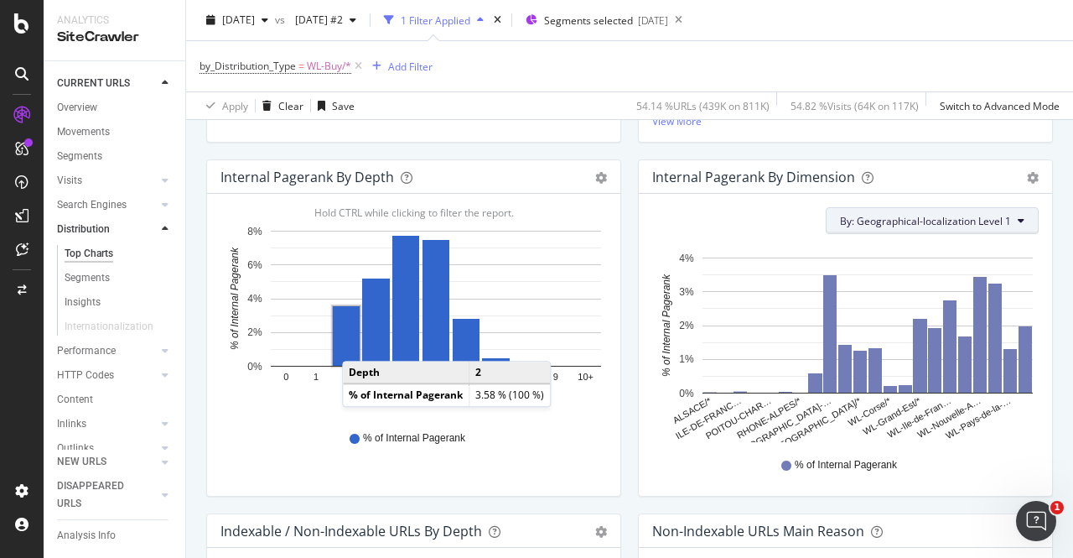
click at [979, 219] on span "By: Geographical-localization Level 1" at bounding box center [925, 221] width 171 height 14
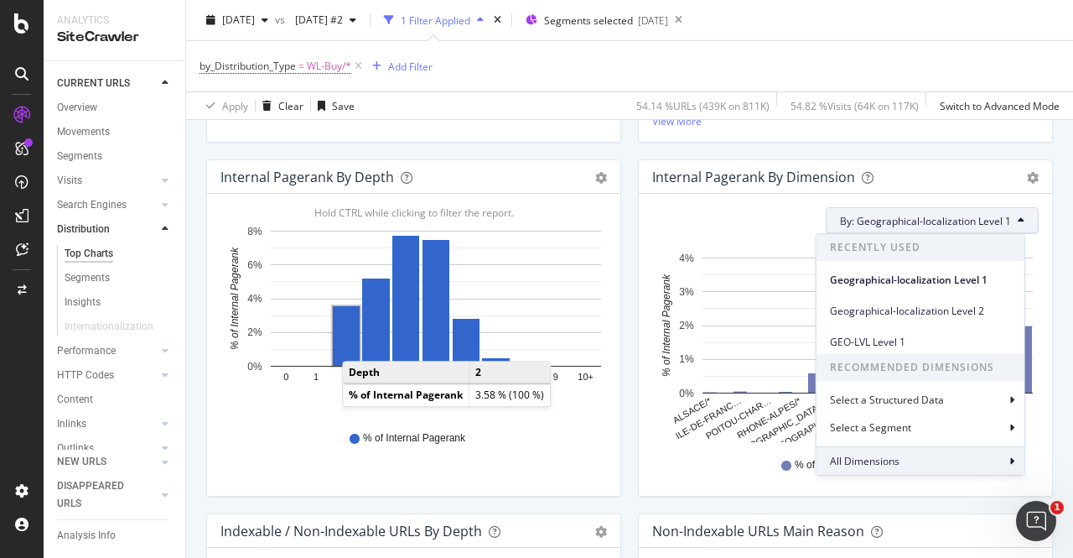
click at [881, 459] on span "All Dimensions" at bounding box center [865, 461] width 70 height 14
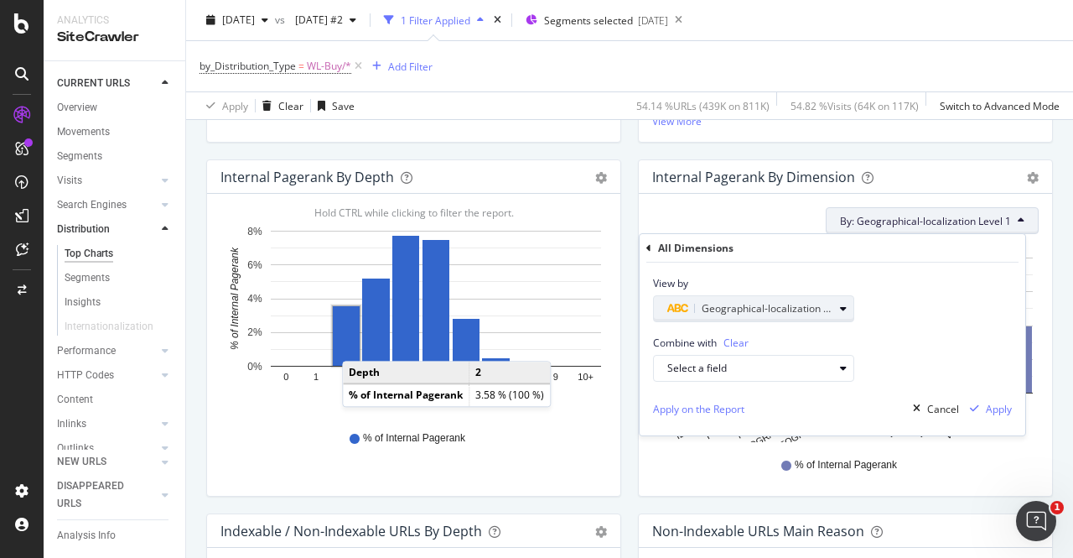
click at [839, 300] on div "Geographical-localization Level 1" at bounding box center [760, 308] width 186 height 23
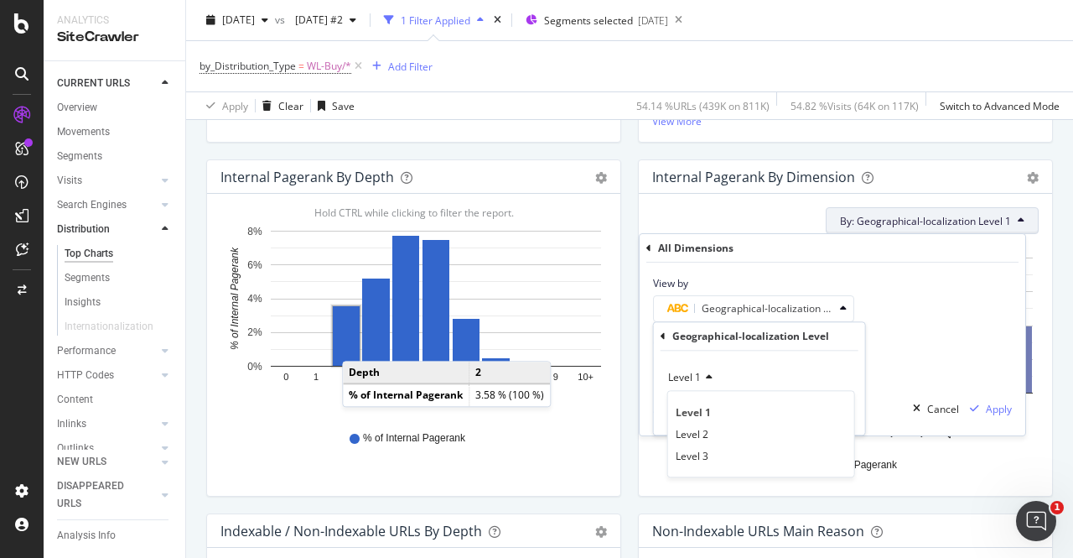
click at [940, 296] on div "View by Geographical-localization Level 1 Geographical-localization Level Level…" at bounding box center [833, 292] width 386 height 60
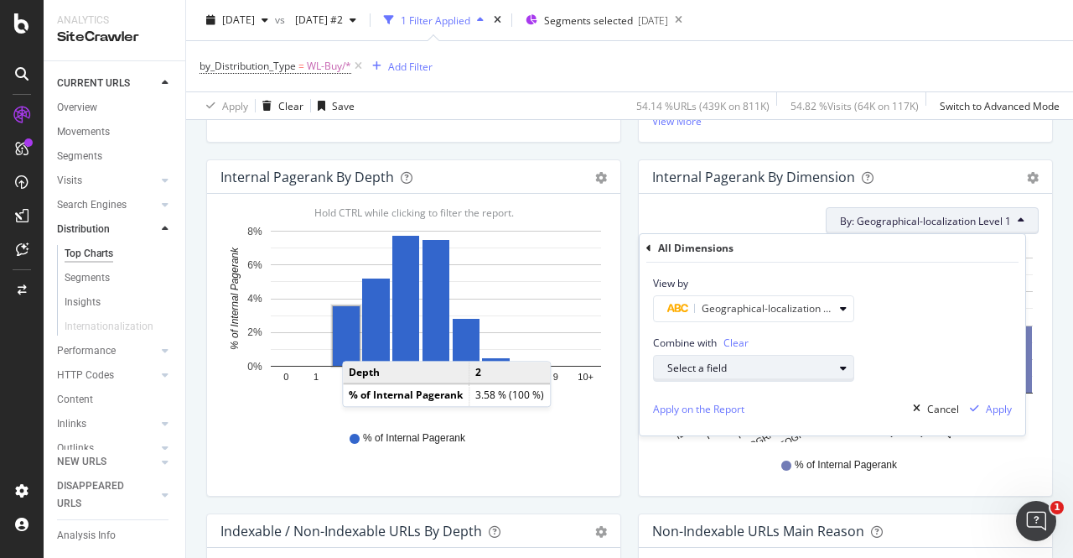
click at [741, 368] on div "Select a field" at bounding box center [750, 368] width 166 height 10
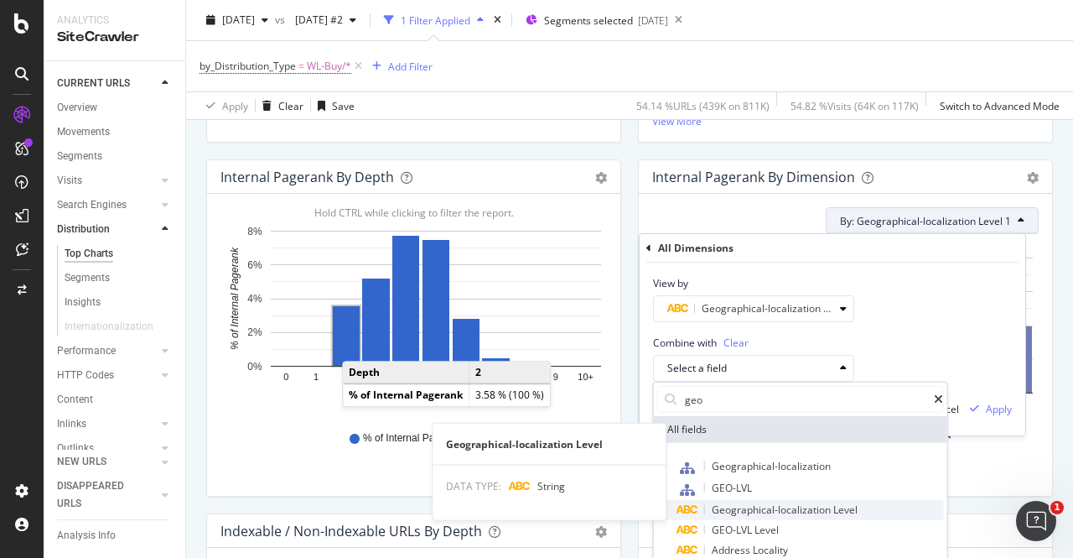
type input "geo"
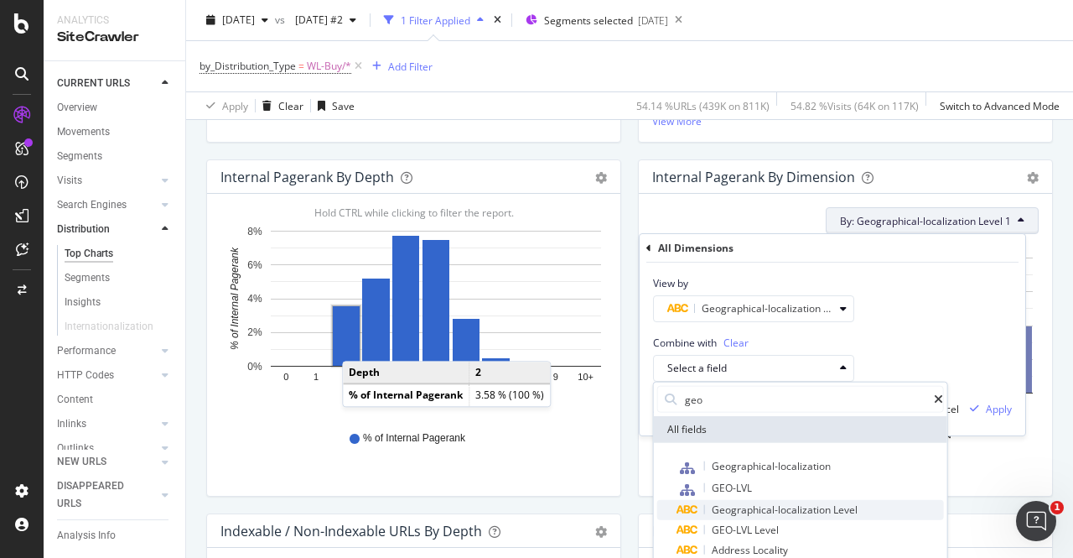
click at [803, 510] on span "Geographical-localization" at bounding box center [773, 509] width 122 height 14
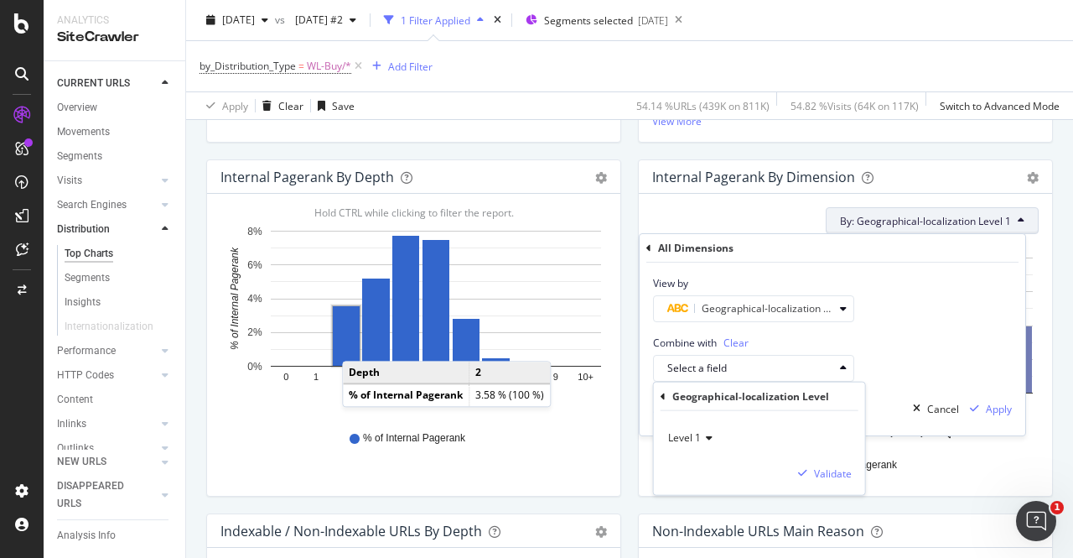
click at [705, 442] on icon at bounding box center [707, 438] width 12 height 10
click at [708, 492] on div "Level 2" at bounding box center [761, 494] width 179 height 22
click at [839, 475] on div "Validate" at bounding box center [833, 472] width 38 height 14
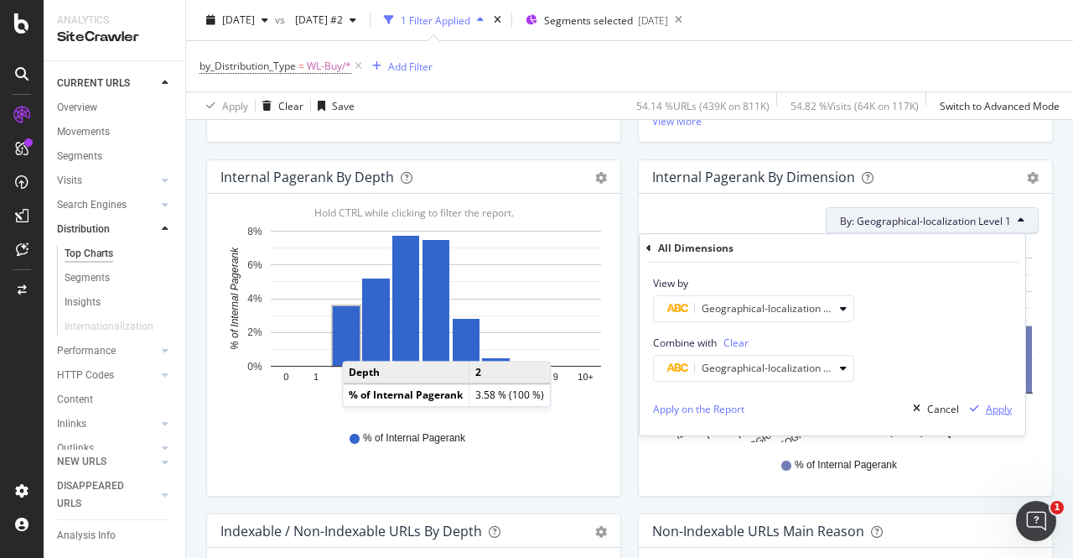
click at [999, 407] on div "Apply" at bounding box center [999, 409] width 26 height 14
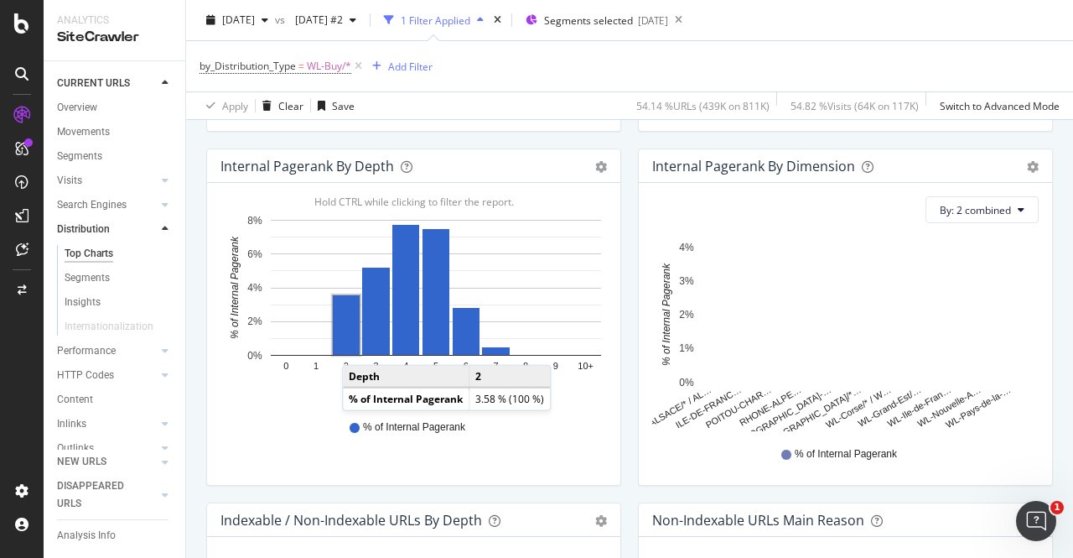
scroll to position [510, 0]
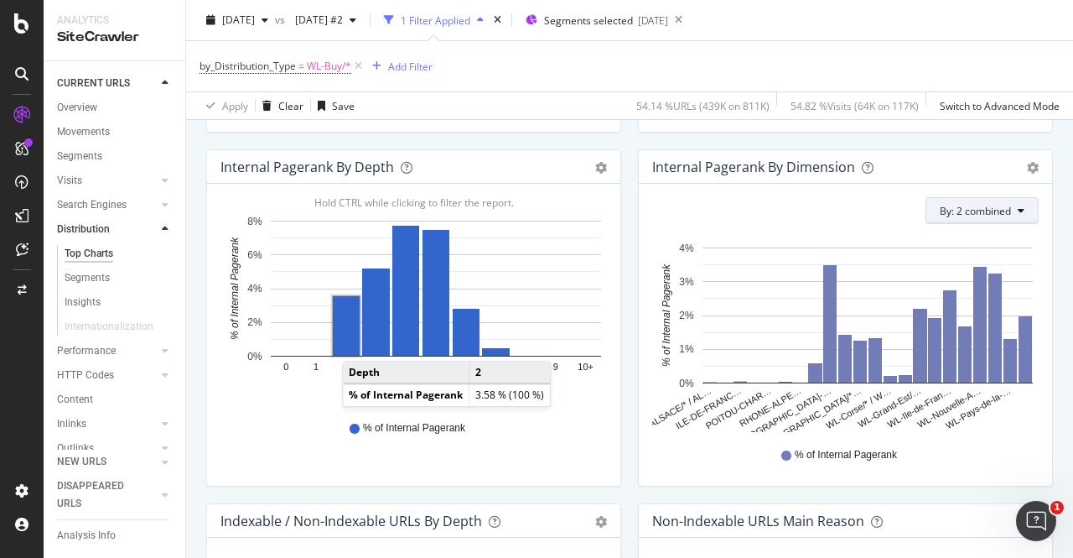
click at [937, 219] on button "By: 2 combined" at bounding box center [982, 210] width 113 height 27
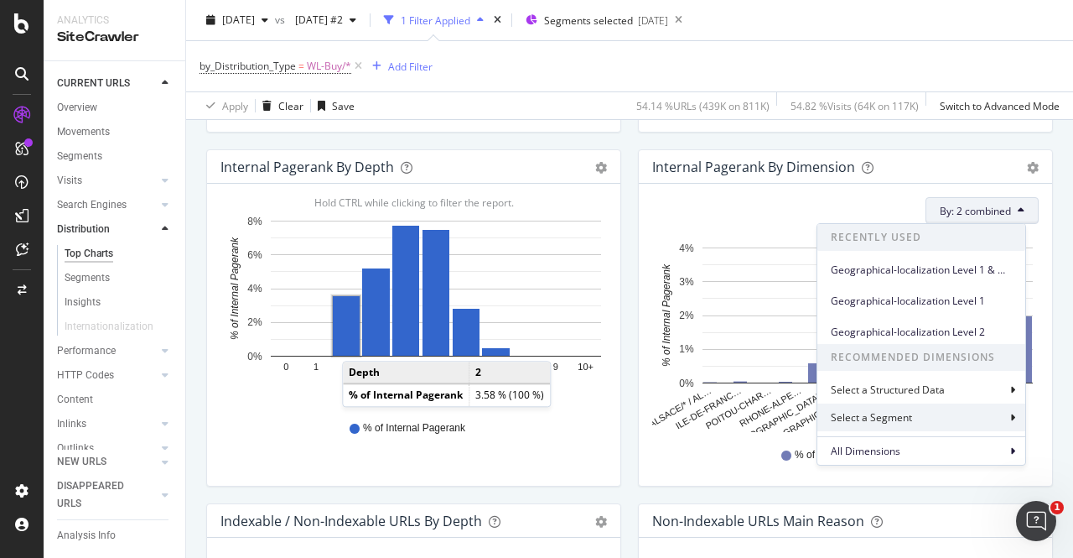
click at [893, 415] on div "Select a Segment" at bounding box center [873, 417] width 85 height 14
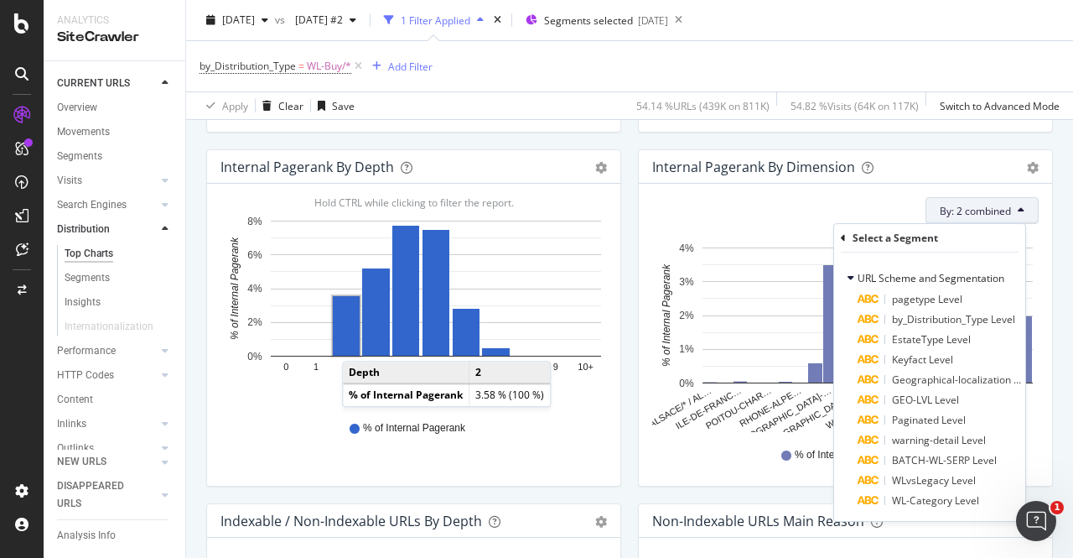
click at [664, 458] on div "% of Internal Pagerank" at bounding box center [846, 455] width 370 height 38
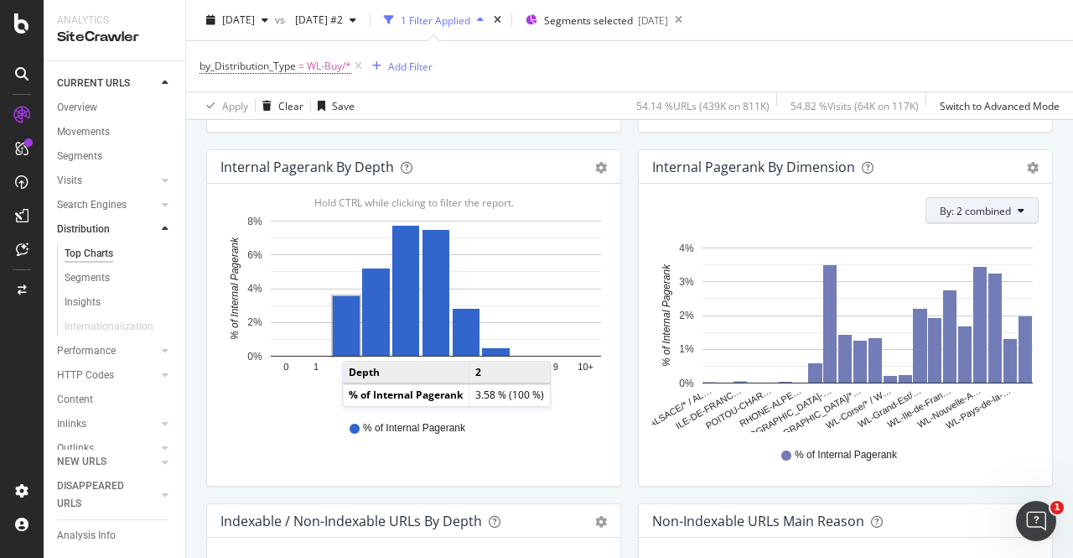
click at [967, 219] on button "By: 2 combined" at bounding box center [982, 210] width 113 height 27
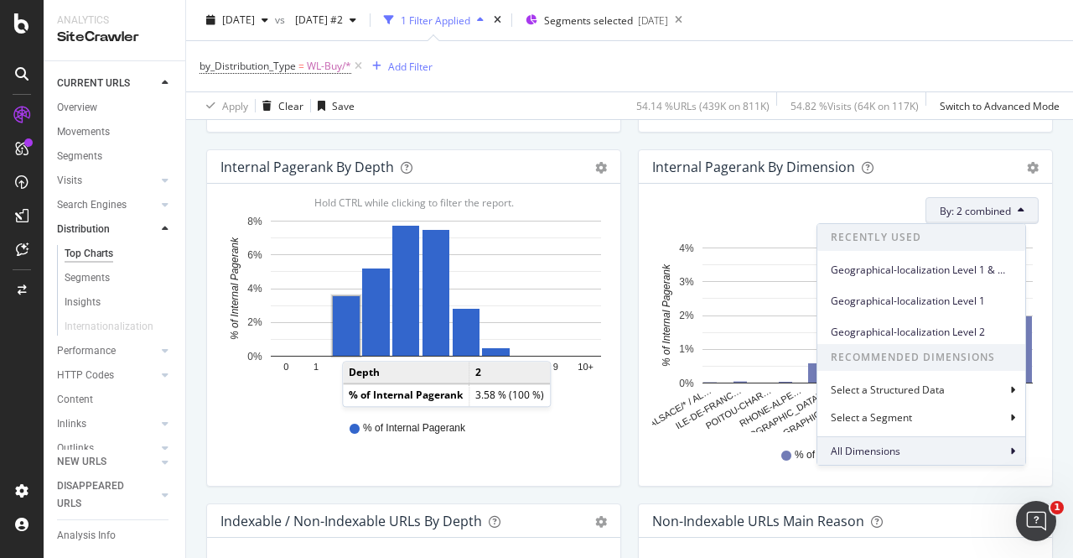
click at [922, 444] on div "All Dimensions" at bounding box center [921, 450] width 208 height 29
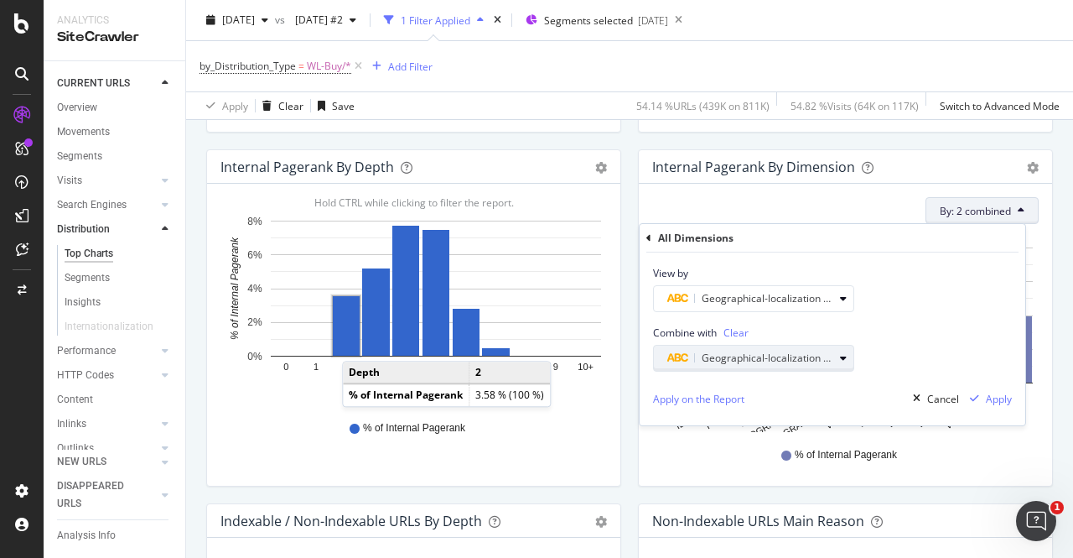
click at [761, 361] on span "Geographical-localization Level 2" at bounding box center [779, 357] width 154 height 14
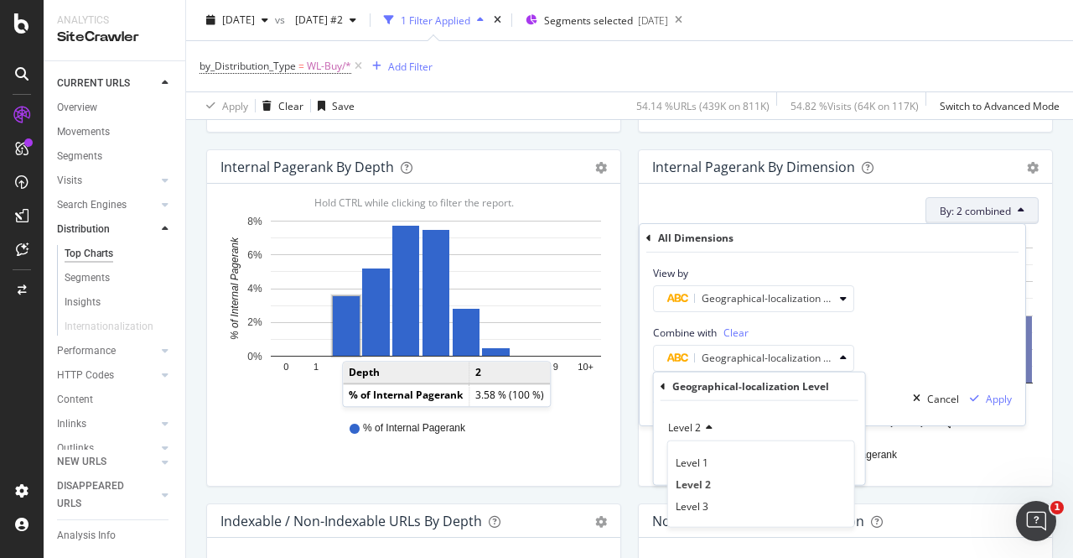
click at [659, 384] on div "Geographical-localization Level Level 2 Level 1 Level 2 Level 3 Validate" at bounding box center [759, 428] width 211 height 112
click at [665, 386] on icon at bounding box center [663, 386] width 5 height 10
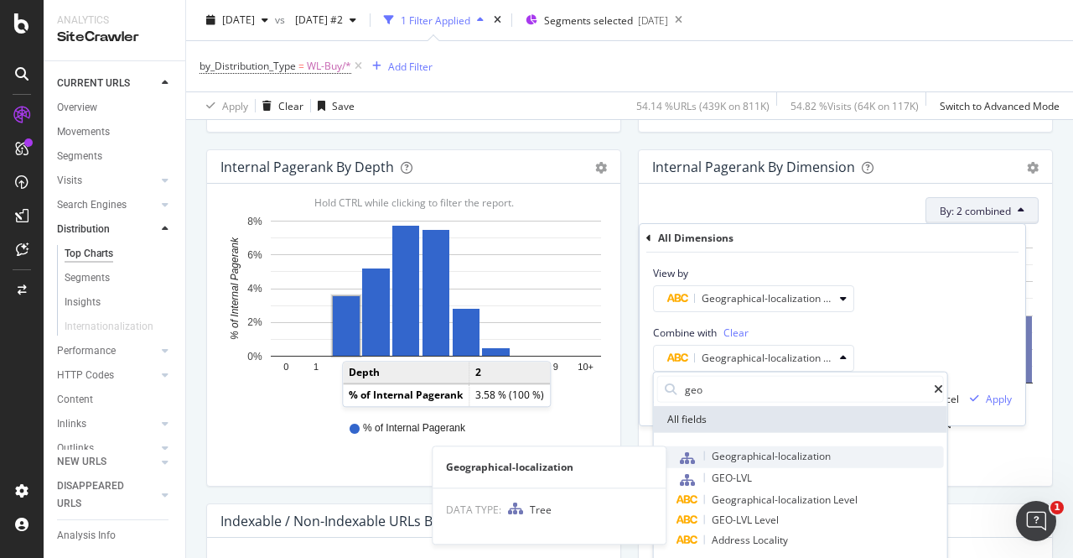
type input "geo"
click at [793, 462] on div "Geographical-localization" at bounding box center [810, 457] width 267 height 22
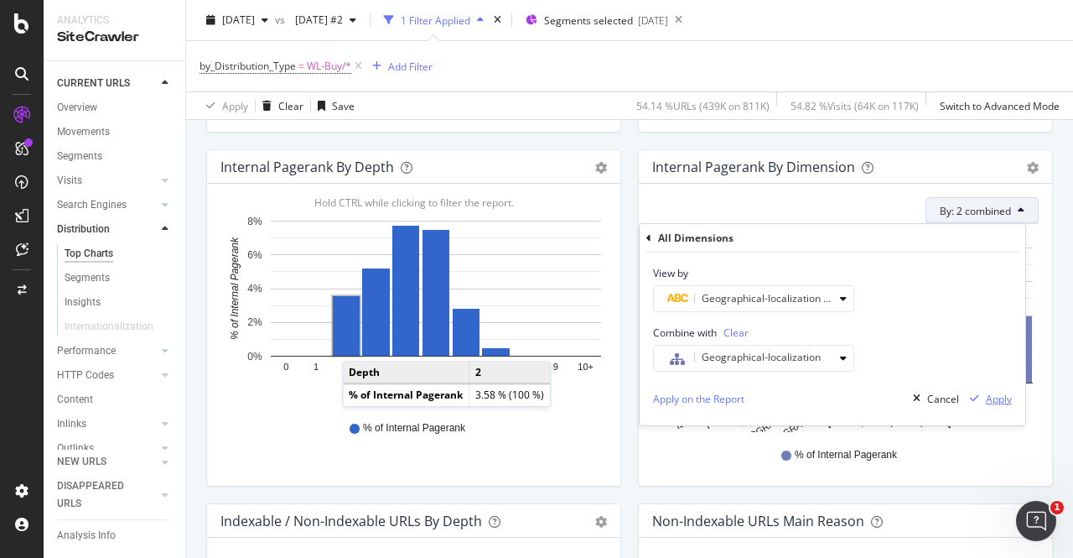
click at [1000, 388] on div "Apply" at bounding box center [987, 398] width 49 height 25
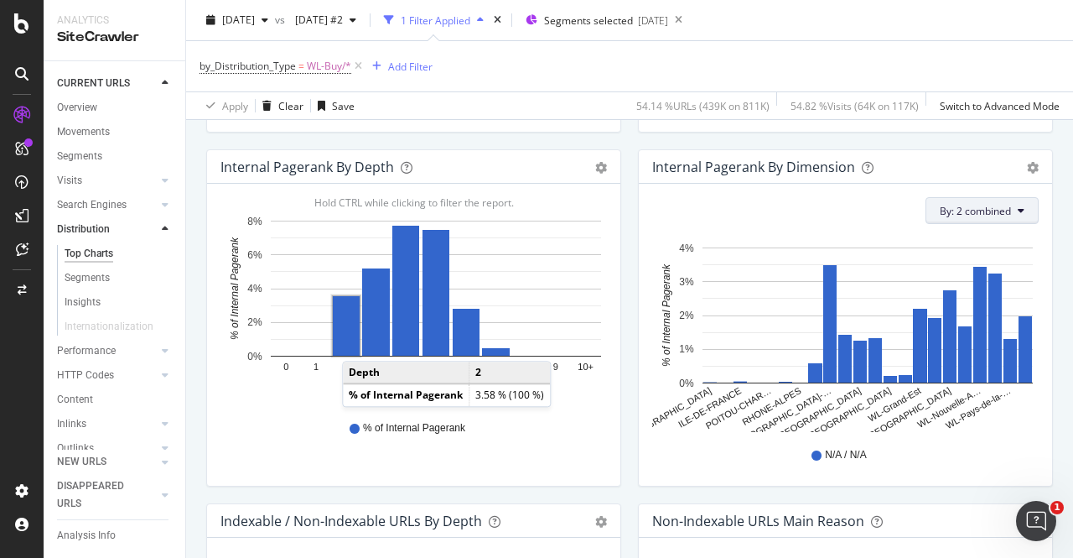
click at [979, 201] on button "By: 2 combined" at bounding box center [982, 210] width 113 height 27
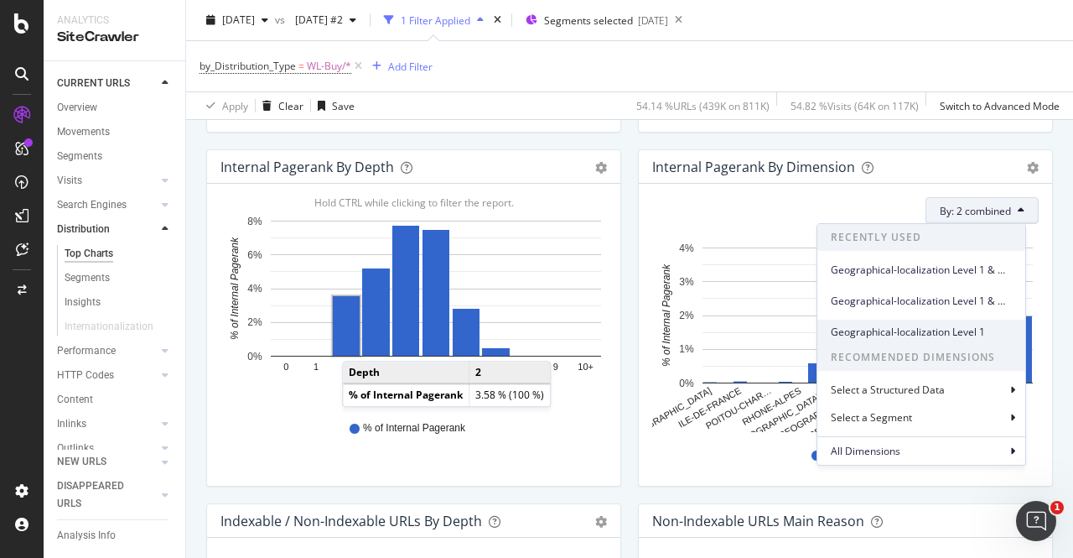
click at [907, 328] on span "Geographical-localization Level 1" at bounding box center [921, 331] width 181 height 15
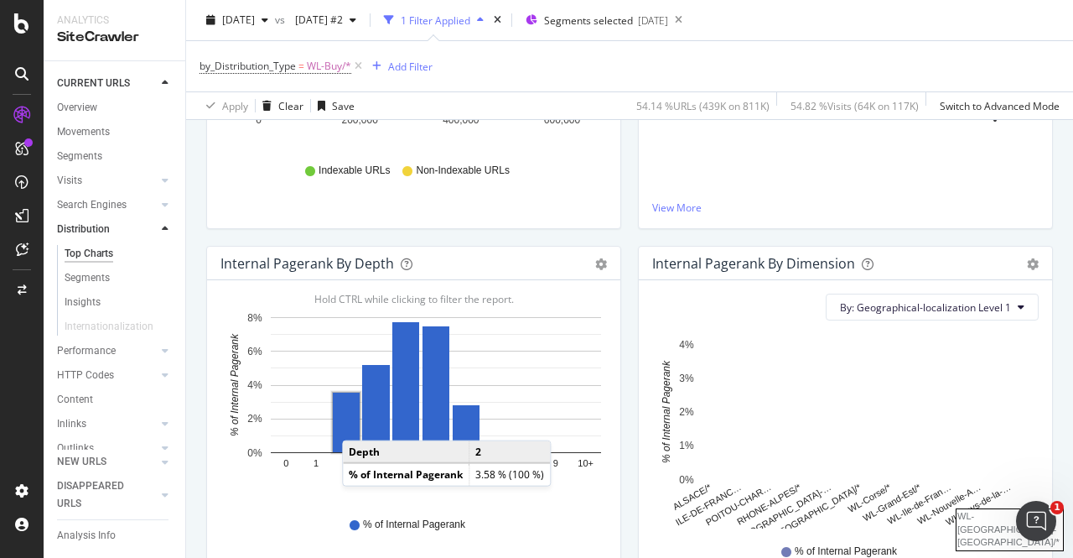
scroll to position [499, 0]
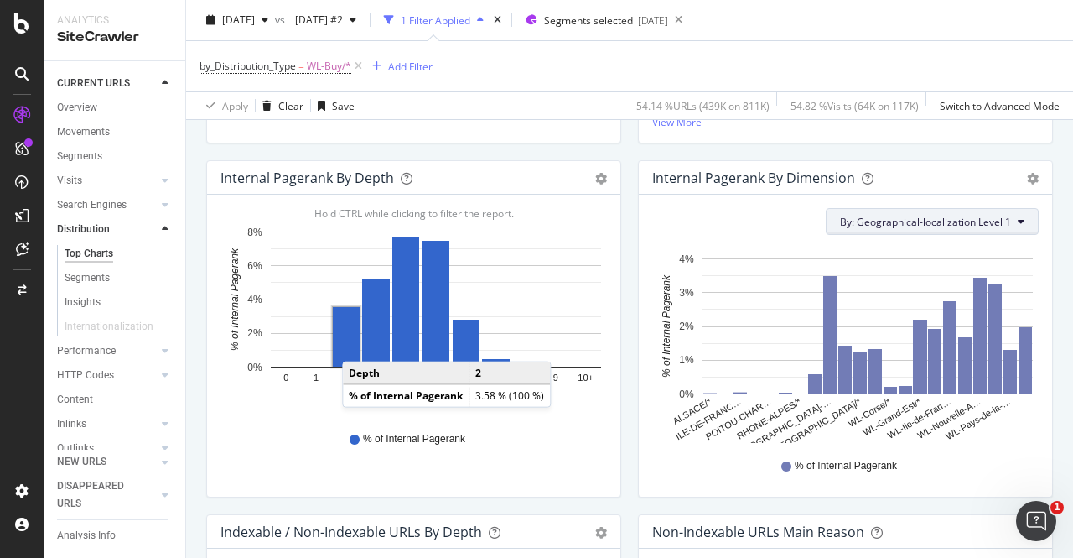
click at [909, 227] on span "By: Geographical-localization Level 1" at bounding box center [925, 222] width 171 height 14
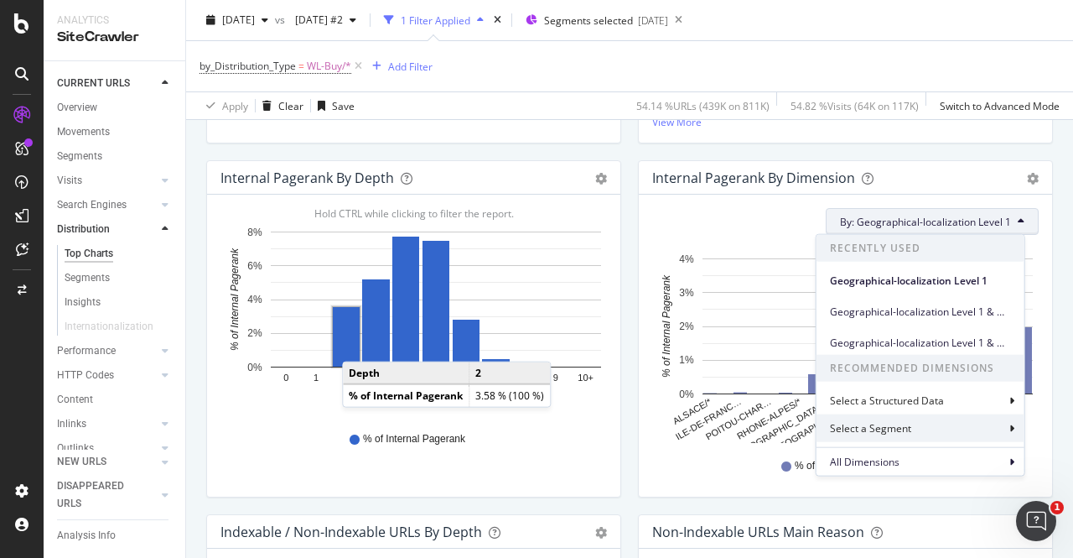
click at [1012, 423] on icon at bounding box center [1011, 428] width 5 height 10
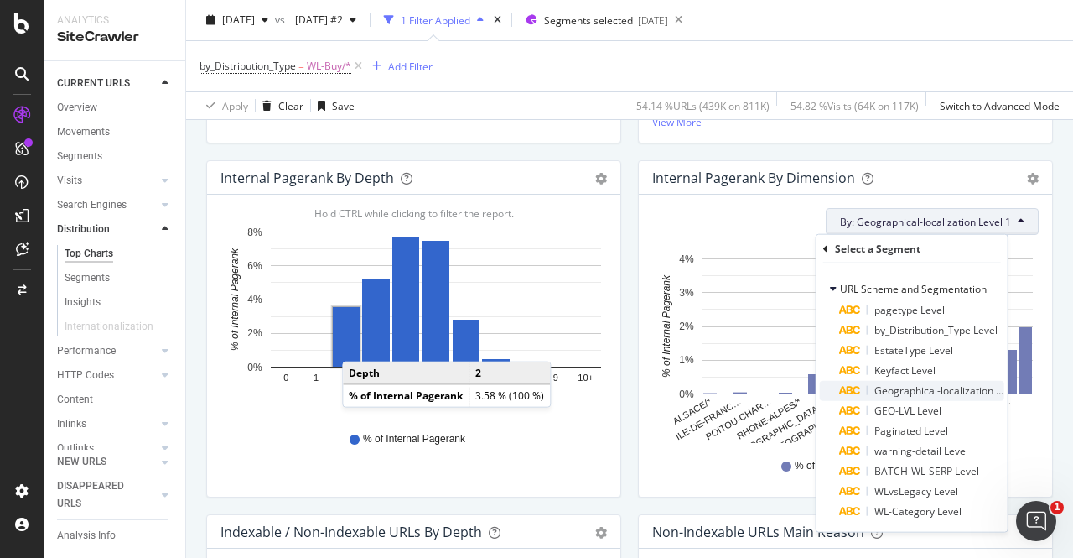
click at [938, 393] on span "Geographical-localization Level" at bounding box center [947, 390] width 146 height 14
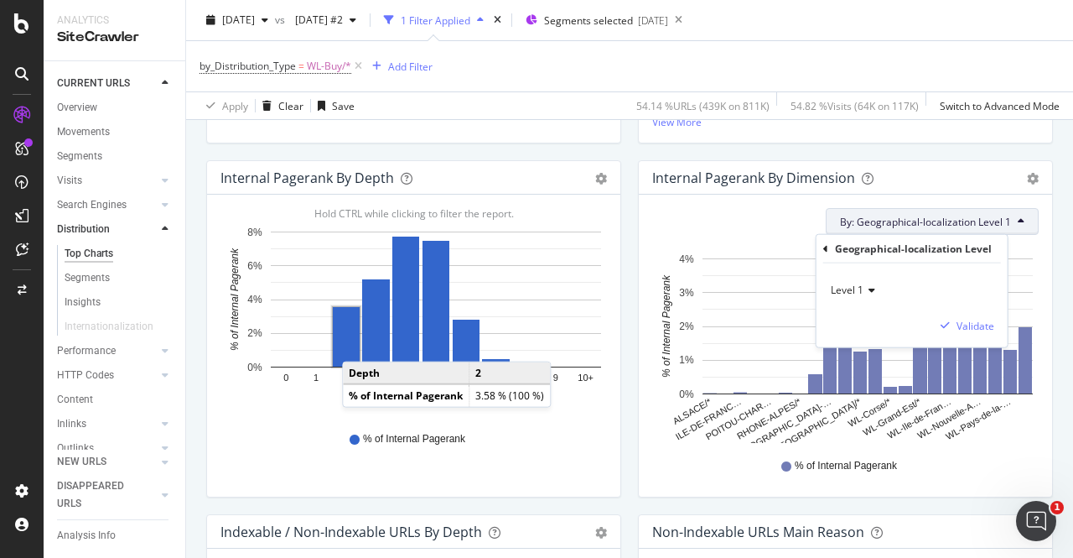
click at [845, 288] on span "Level 1" at bounding box center [847, 290] width 33 height 14
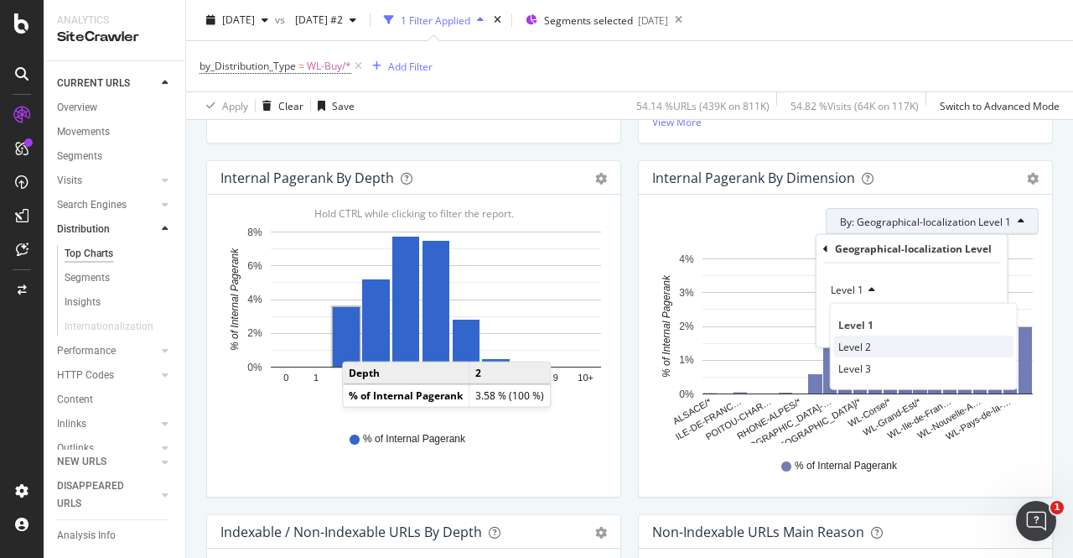
click at [863, 345] on span "Level 2" at bounding box center [854, 346] width 33 height 14
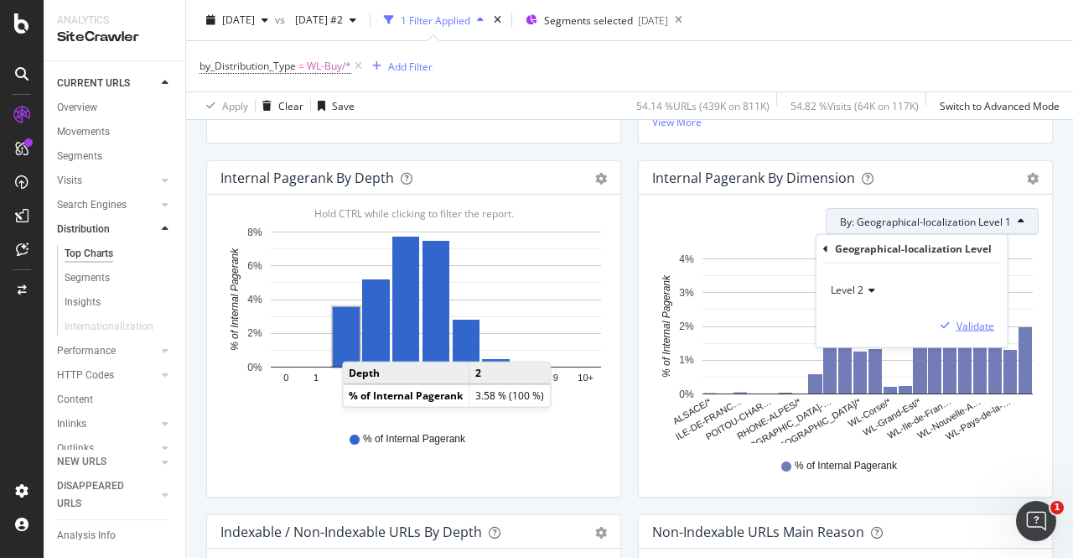
click at [972, 326] on div "Validate" at bounding box center [976, 325] width 38 height 14
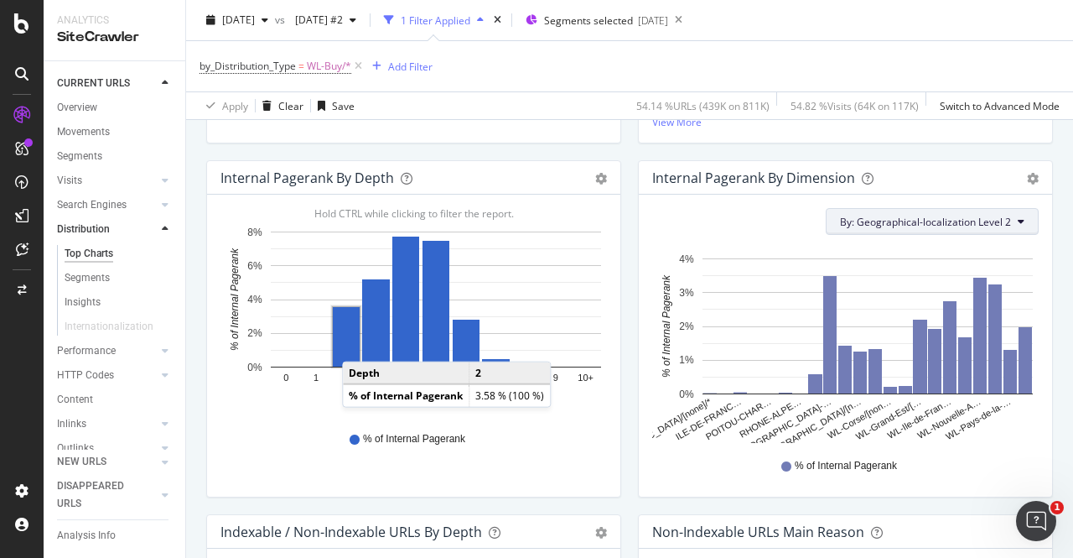
click at [919, 212] on button "By: Geographical-localization Level 2" at bounding box center [932, 221] width 213 height 27
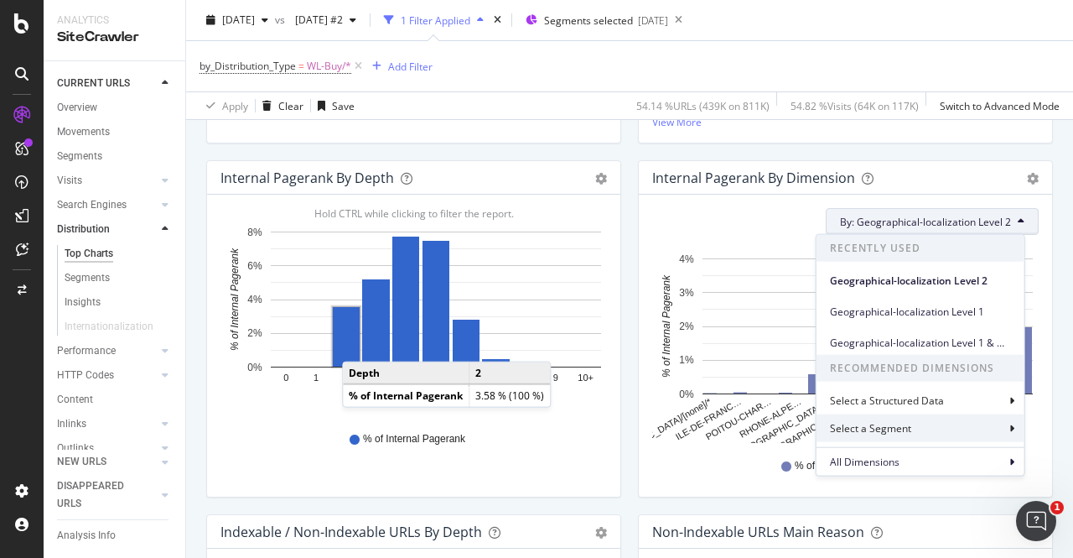
click at [914, 420] on div "Select a Segment" at bounding box center [921, 428] width 208 height 28
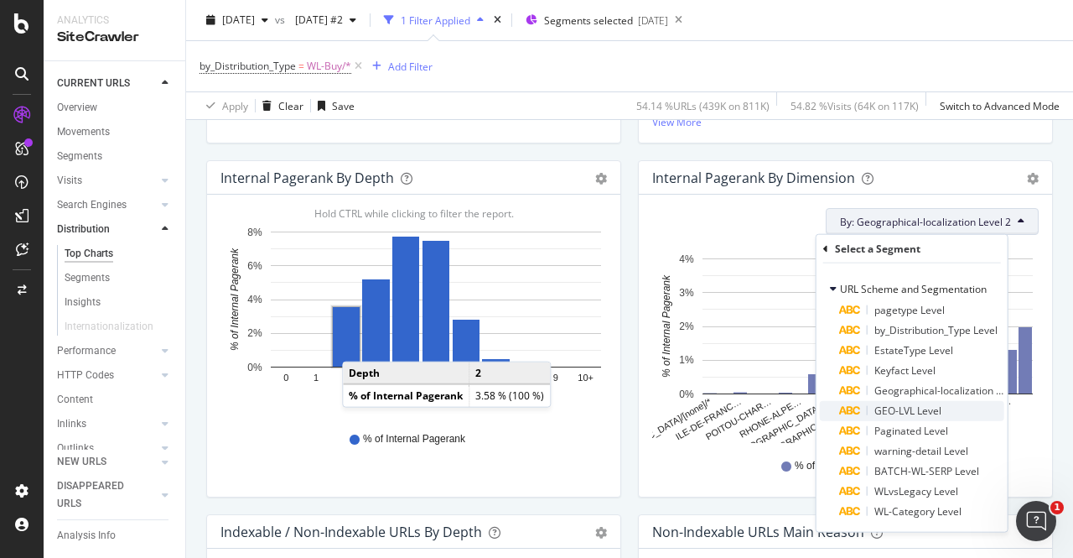
click at [908, 412] on span "GEO-LVL Level" at bounding box center [907, 410] width 67 height 14
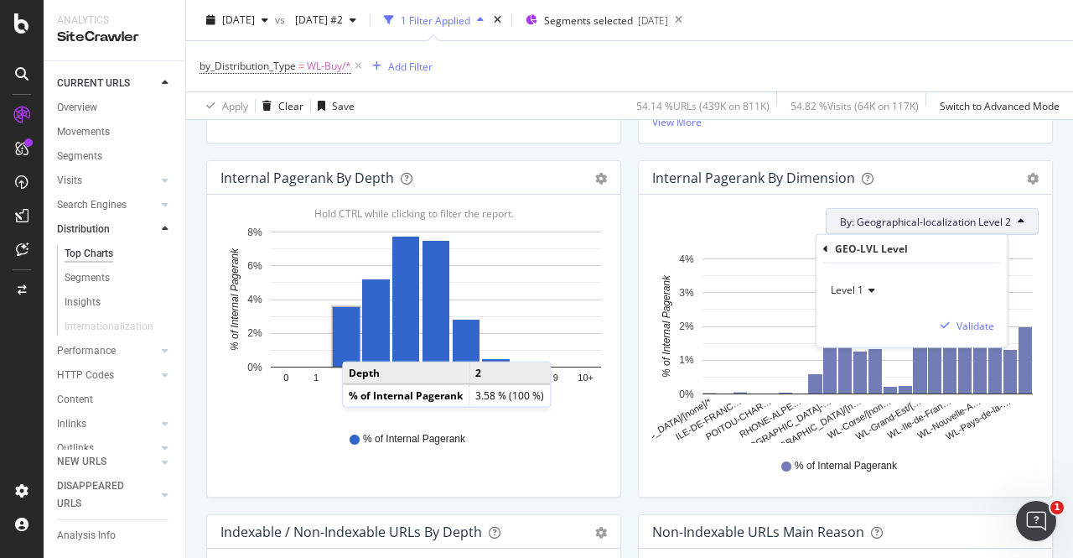
click at [824, 249] on icon at bounding box center [825, 248] width 5 height 10
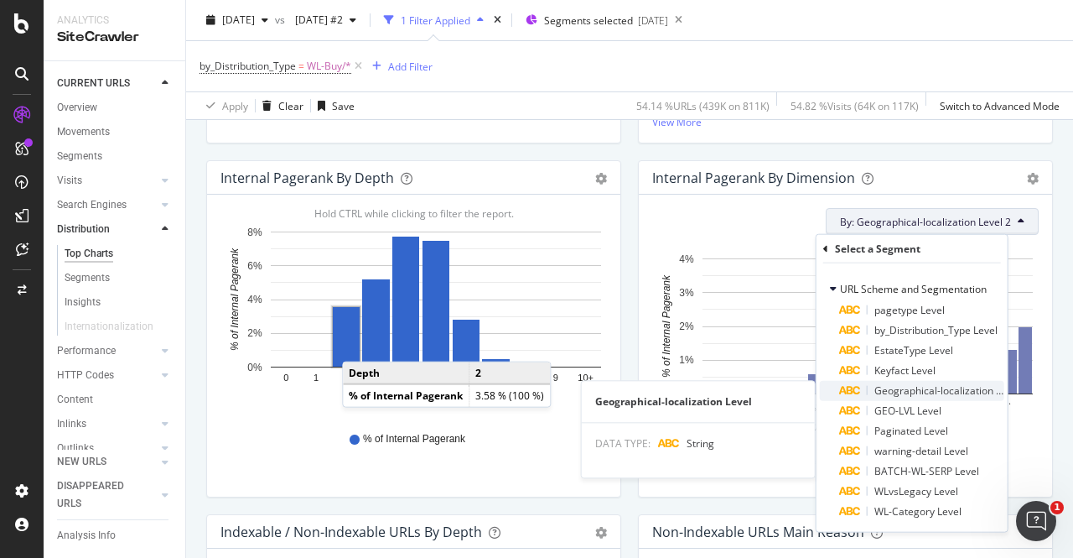
click at [900, 386] on span "Geographical-localization Level" at bounding box center [947, 390] width 146 height 14
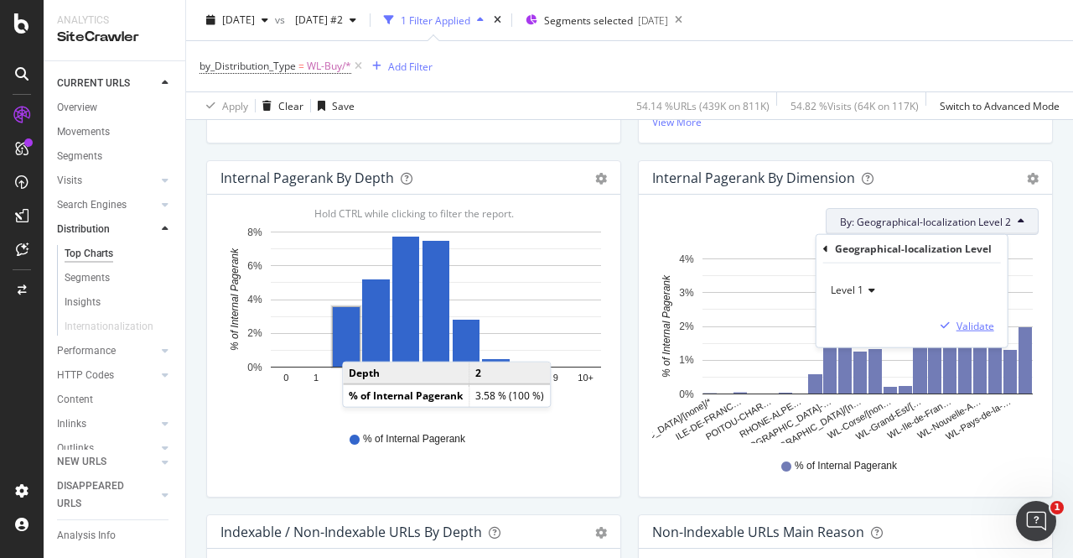
click at [974, 326] on div "Validate" at bounding box center [976, 325] width 38 height 14
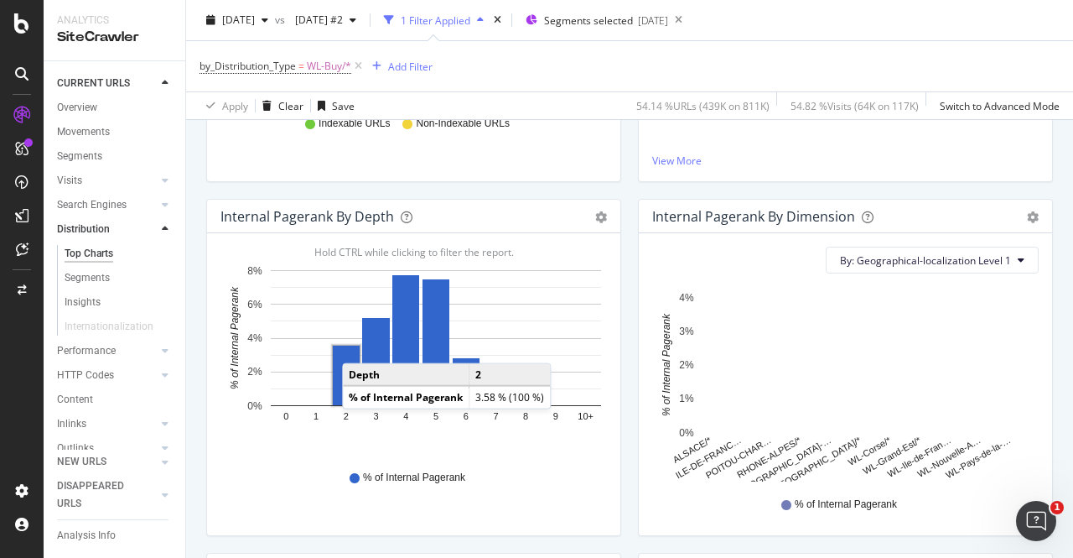
scroll to position [459, 0]
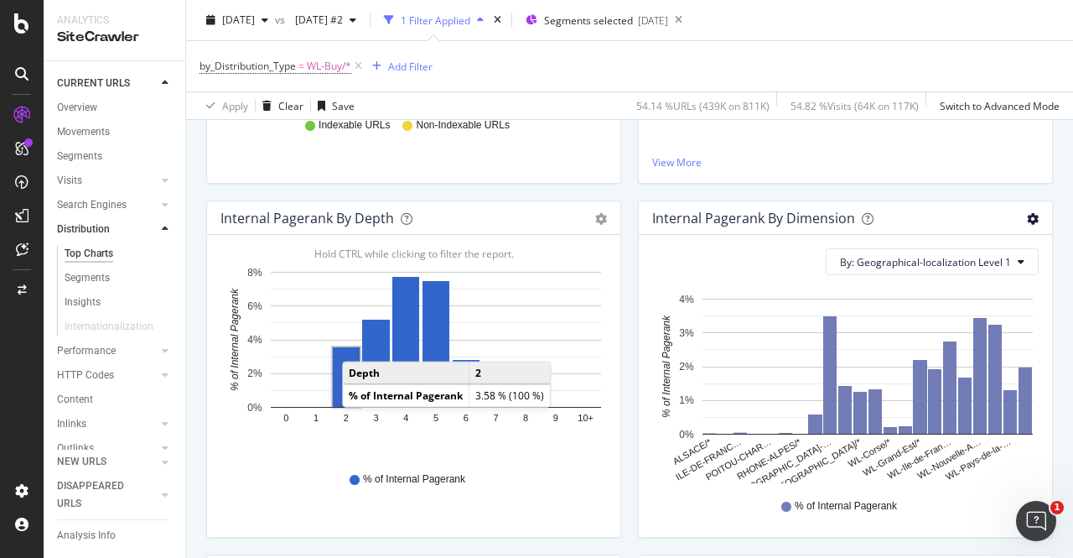
click at [1027, 217] on icon "gear" at bounding box center [1033, 219] width 12 height 12
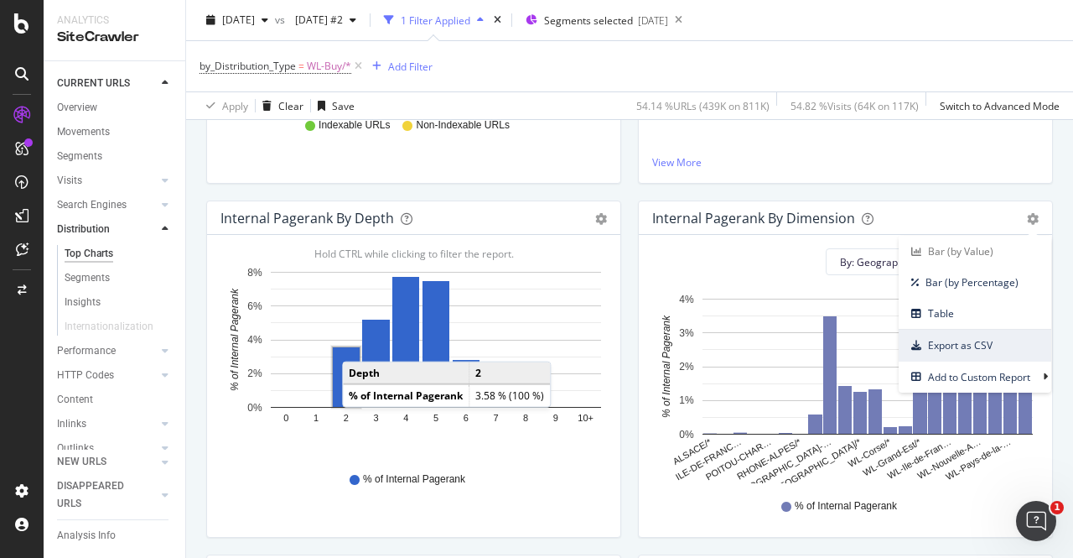
click at [965, 348] on span "Export as CSV" at bounding box center [975, 345] width 153 height 23
